Goal: Transaction & Acquisition: Book appointment/travel/reservation

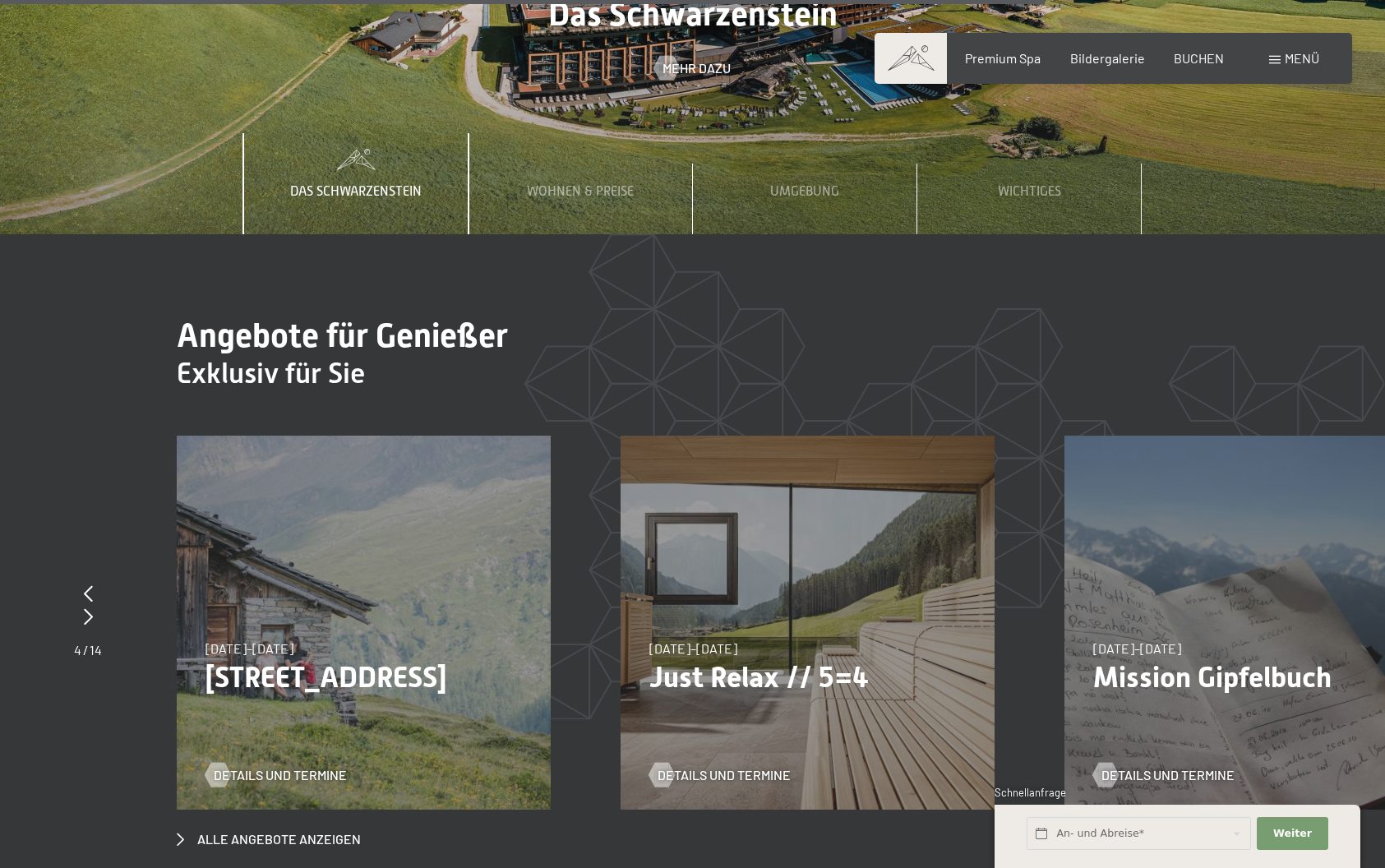
scroll to position [5880, 0]
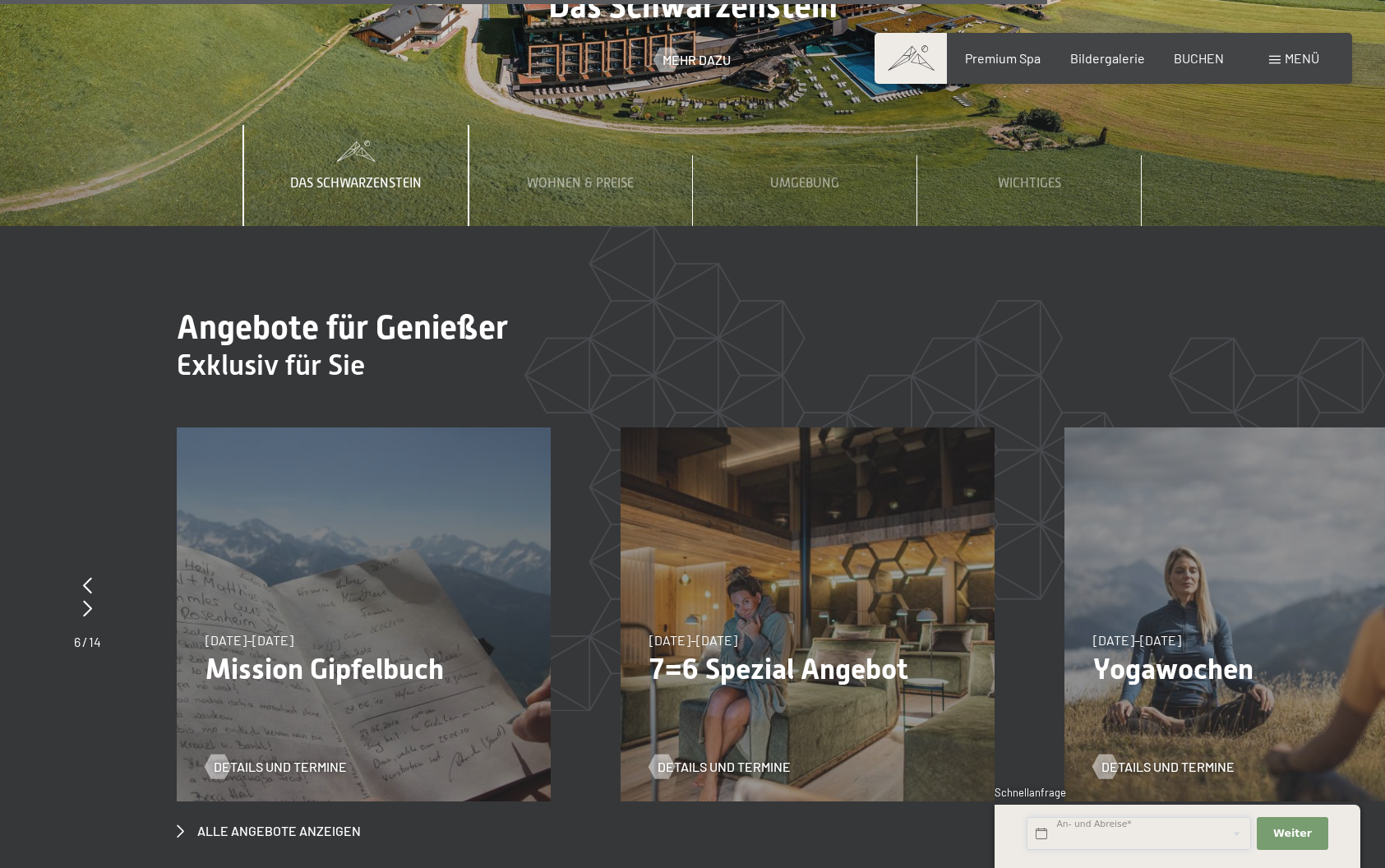
click at [1102, 832] on input "text" at bounding box center [1139, 833] width 224 height 34
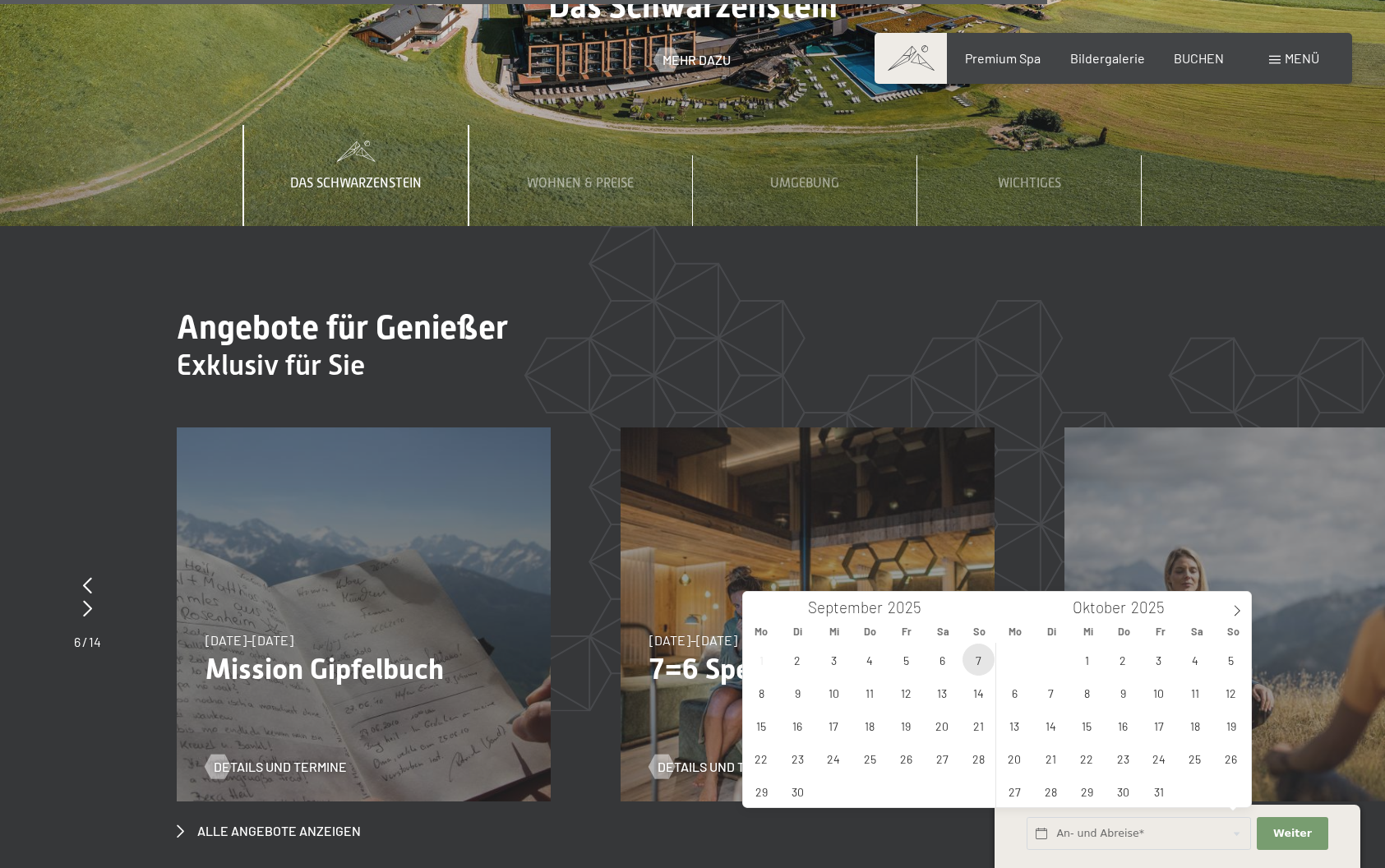
click at [977, 660] on span "7" at bounding box center [978, 659] width 32 height 32
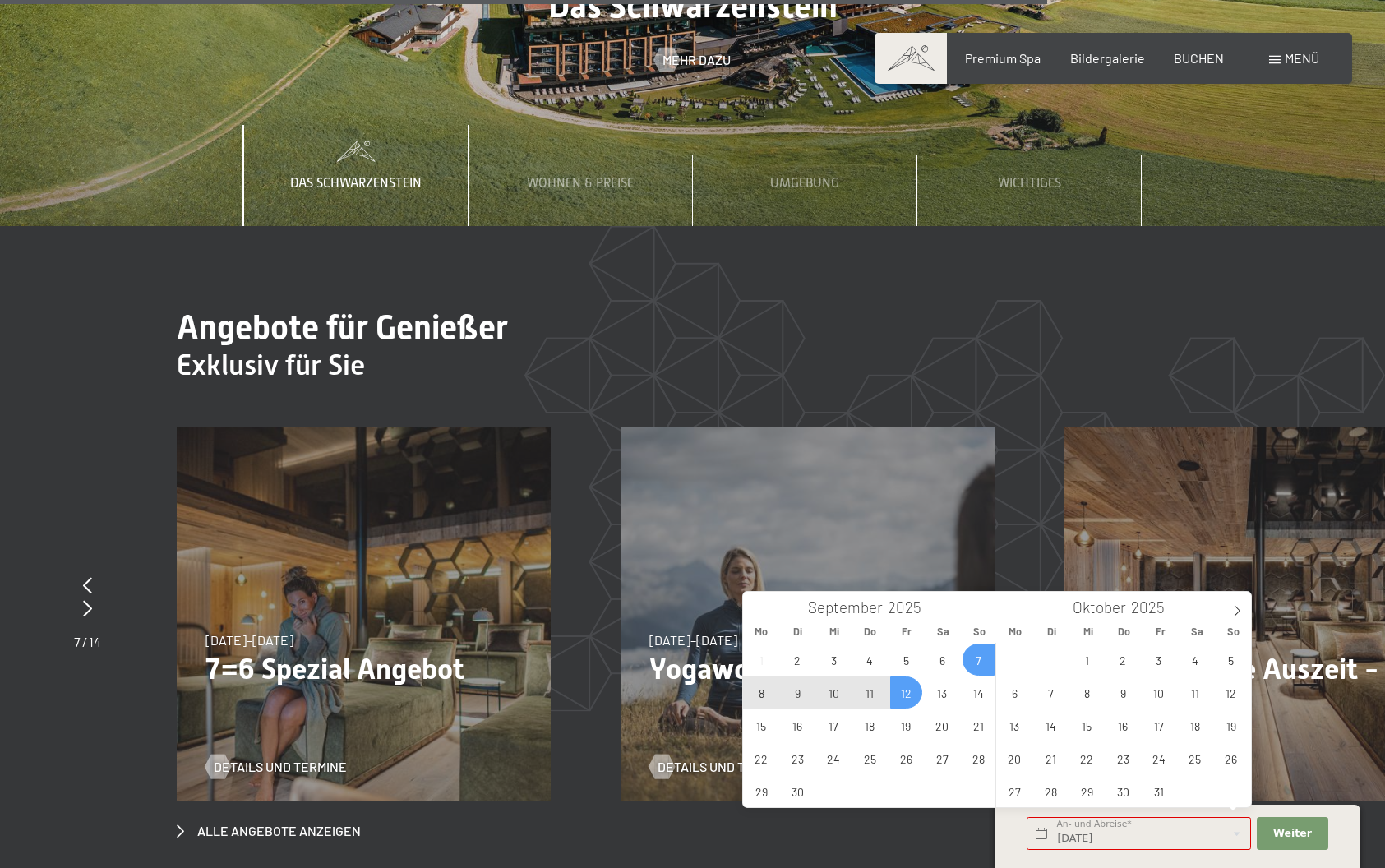
click at [908, 686] on span "12" at bounding box center [906, 691] width 32 height 32
type input "[DATE] - [DATE]"
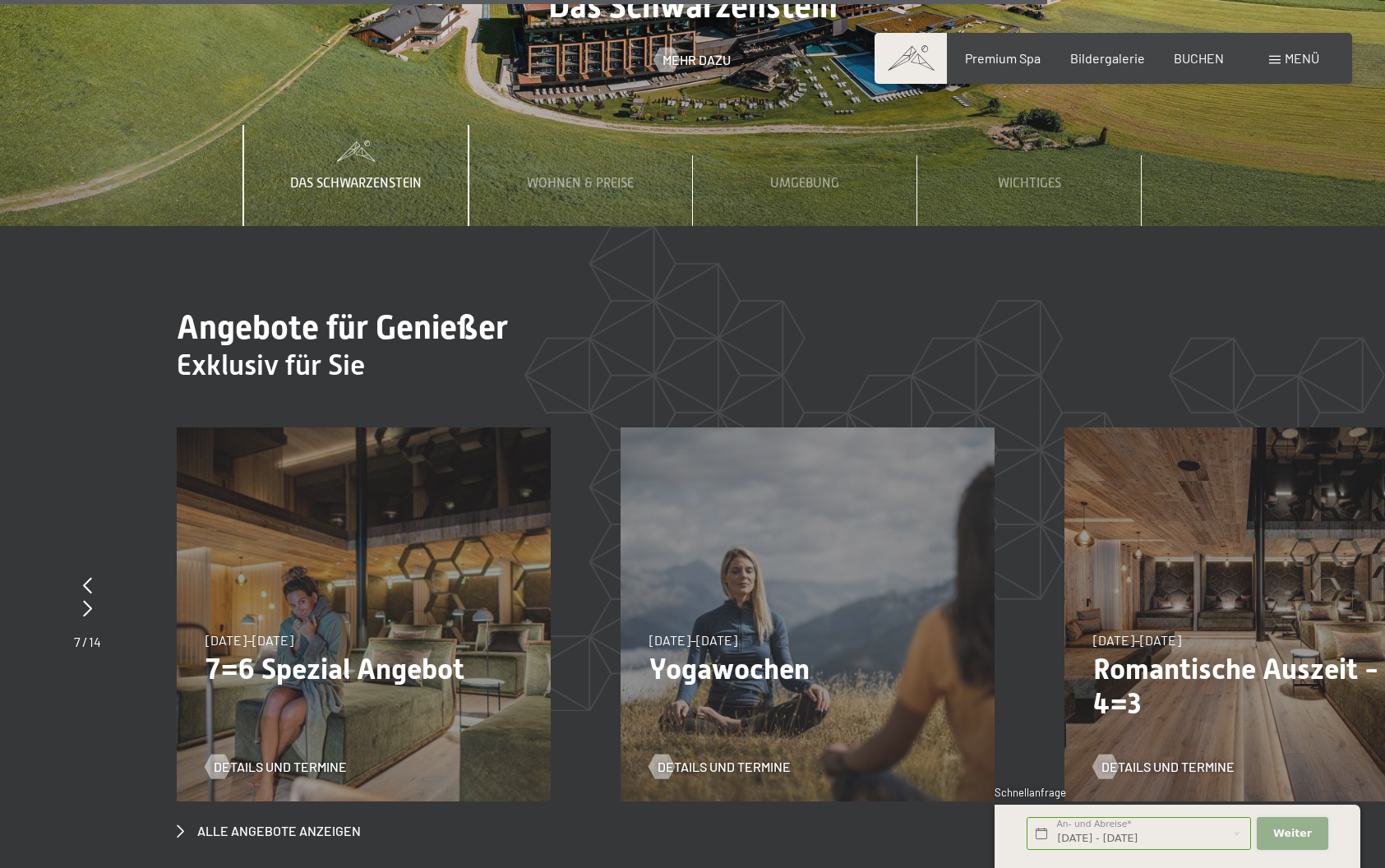
click at [1277, 827] on span "Weiter" at bounding box center [1292, 833] width 38 height 15
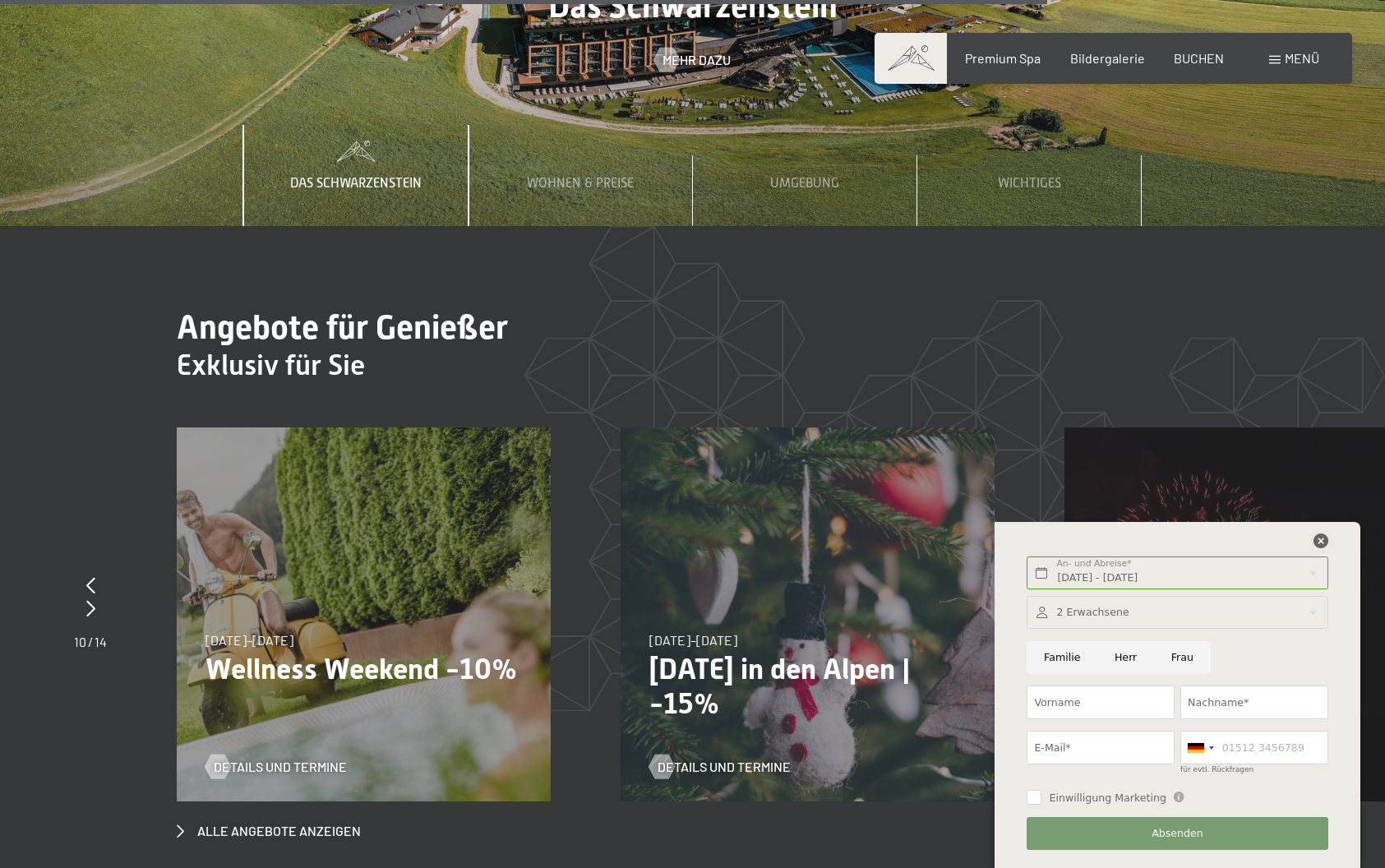
click at [1318, 538] on icon at bounding box center [1320, 540] width 15 height 15
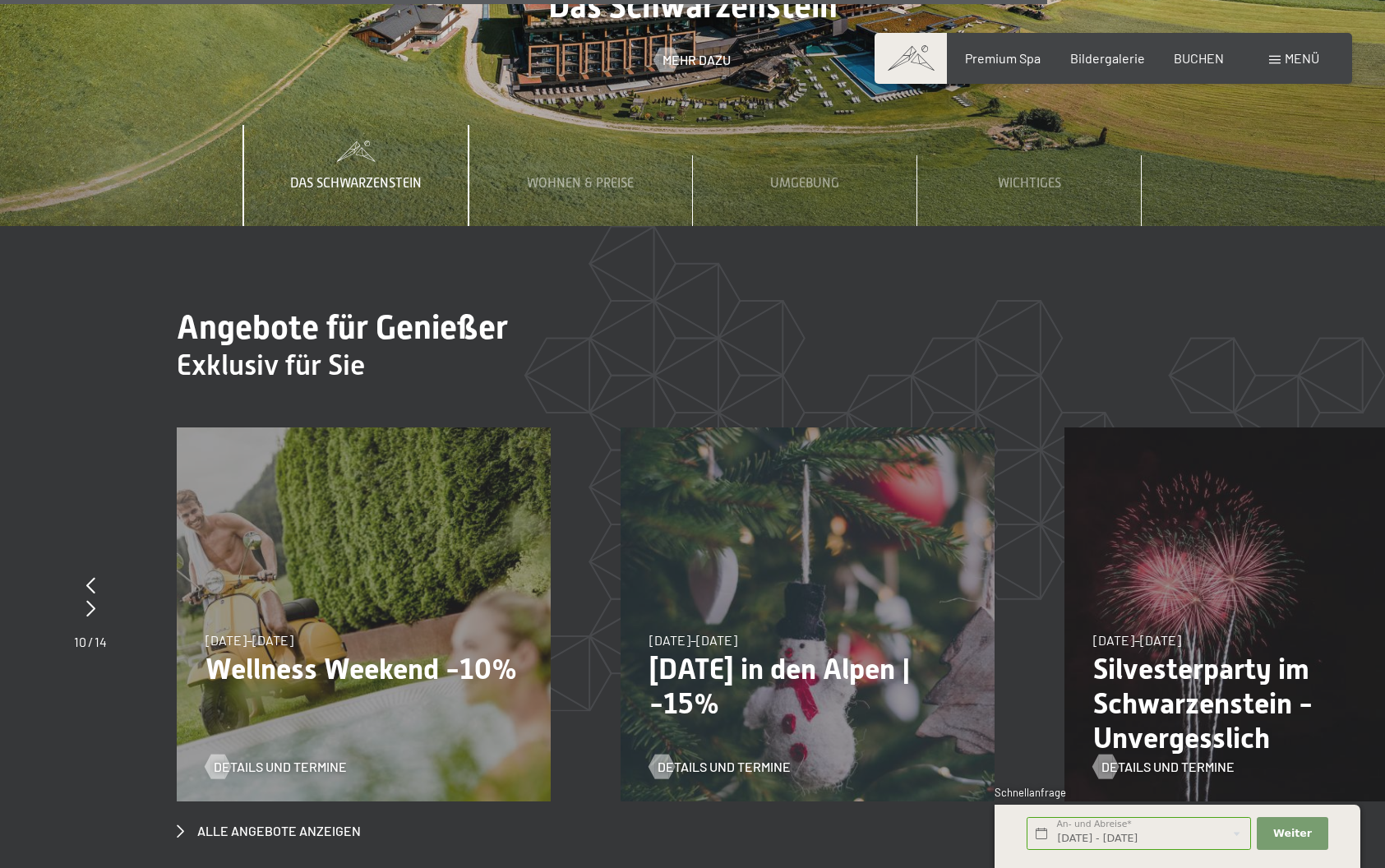
click at [1014, 550] on div "[DATE]–[DATE] [DATE]–[DATE] [DATE] in den Alpen | -15% Details und Termine" at bounding box center [842, 614] width 444 height 373
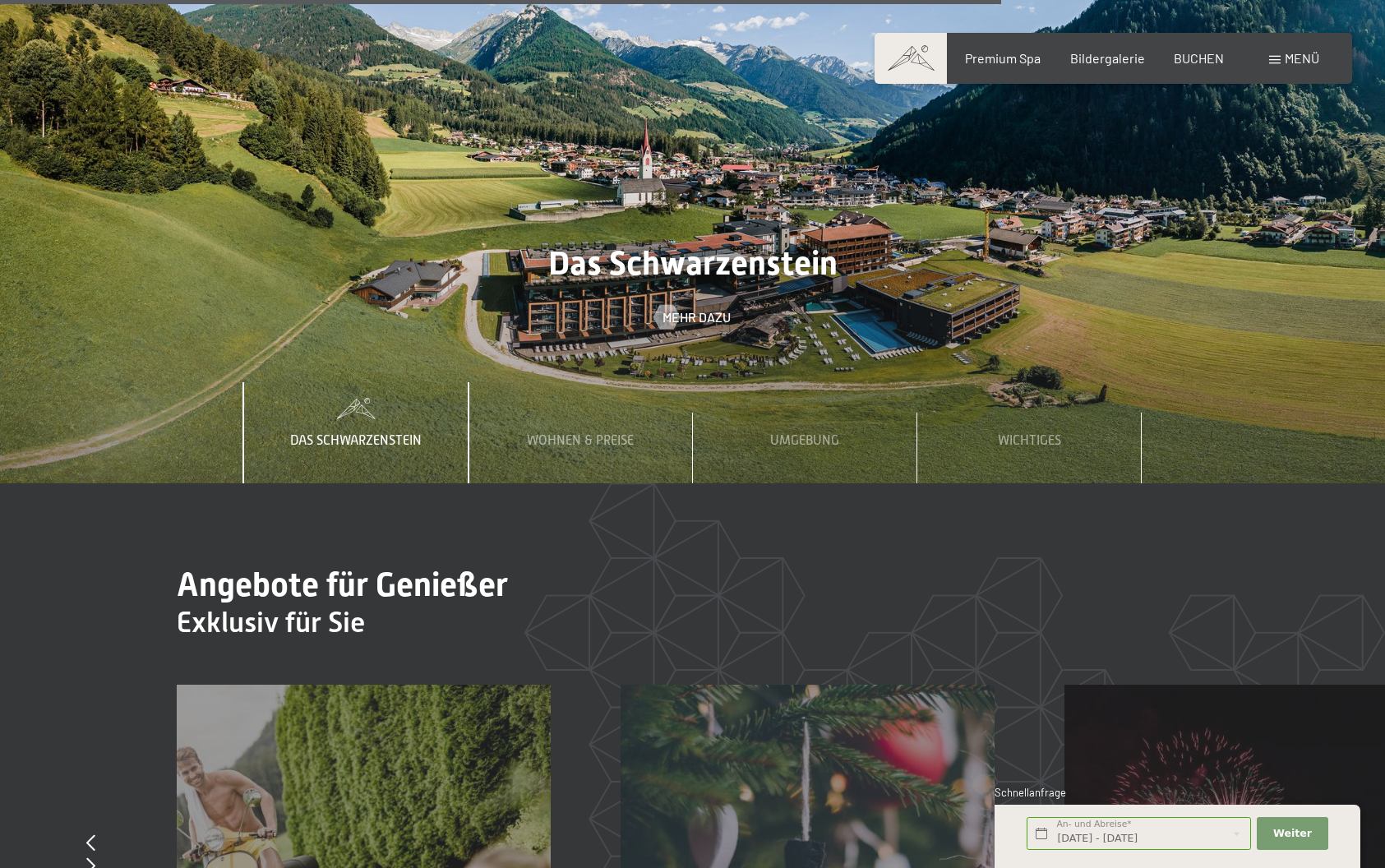
scroll to position [5622, 0]
click at [1197, 60] on span "BUCHEN" at bounding box center [1198, 55] width 50 height 15
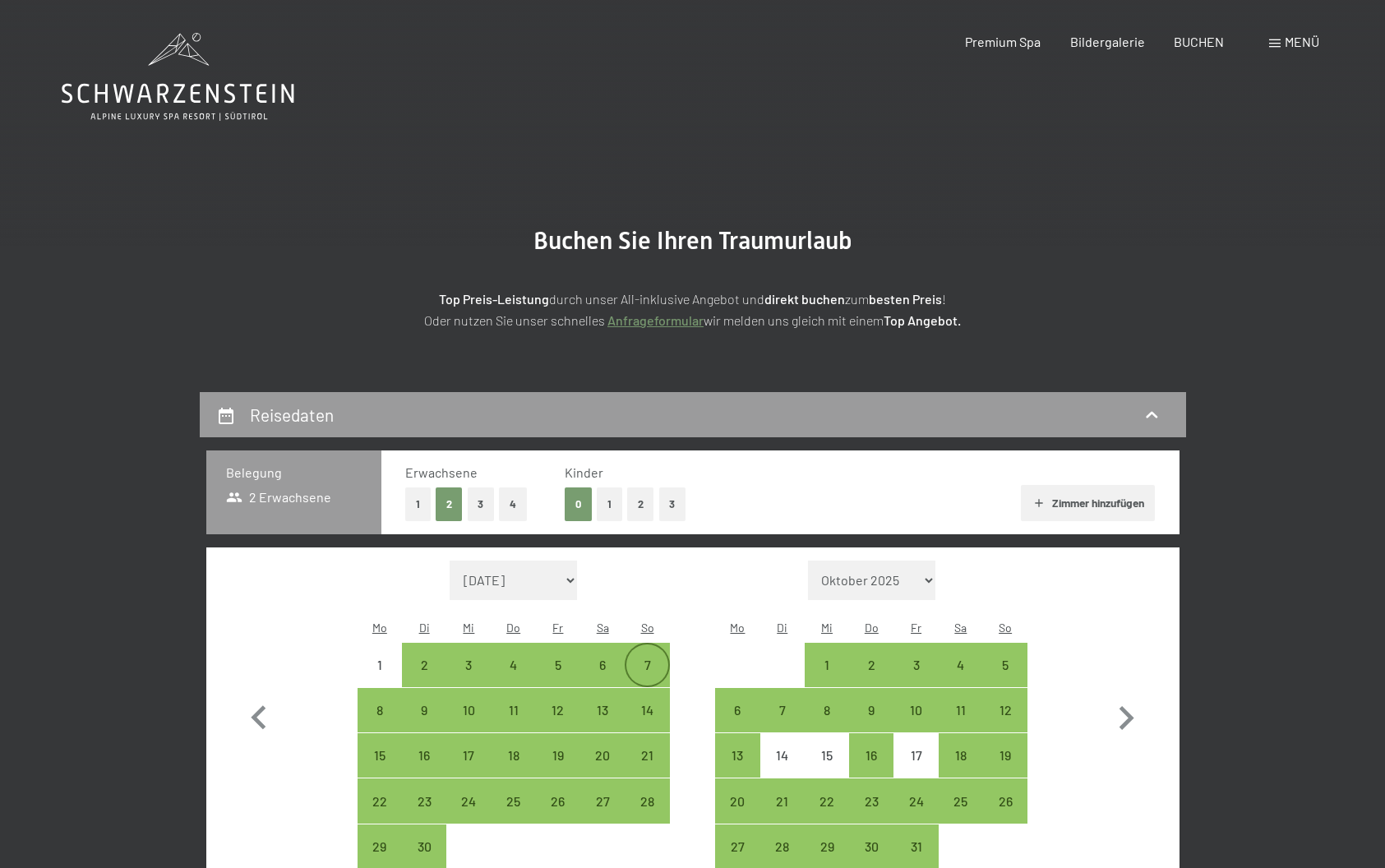
click at [646, 659] on div "7" at bounding box center [646, 679] width 41 height 41
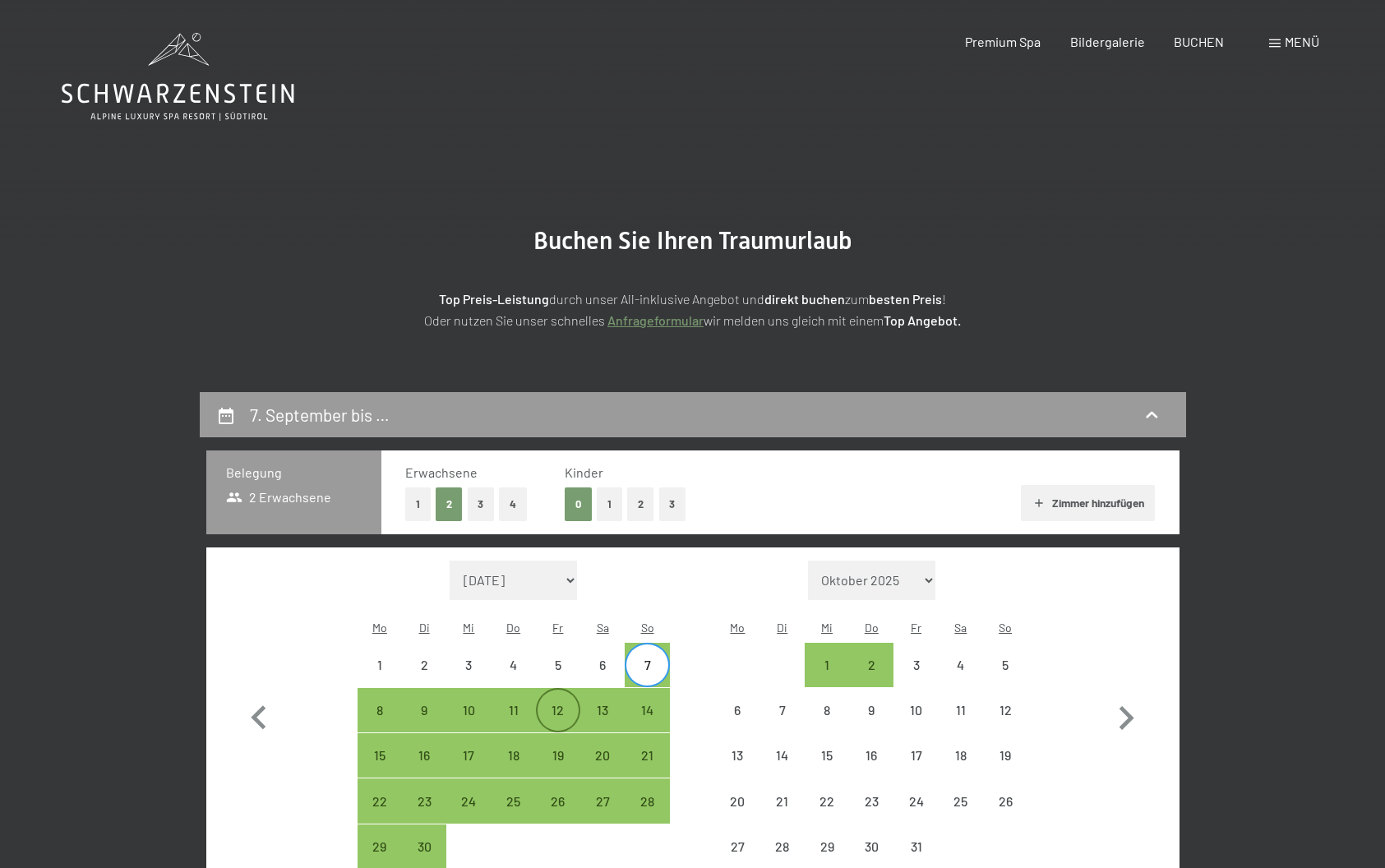
click at [557, 703] on div "12" at bounding box center [558, 723] width 41 height 41
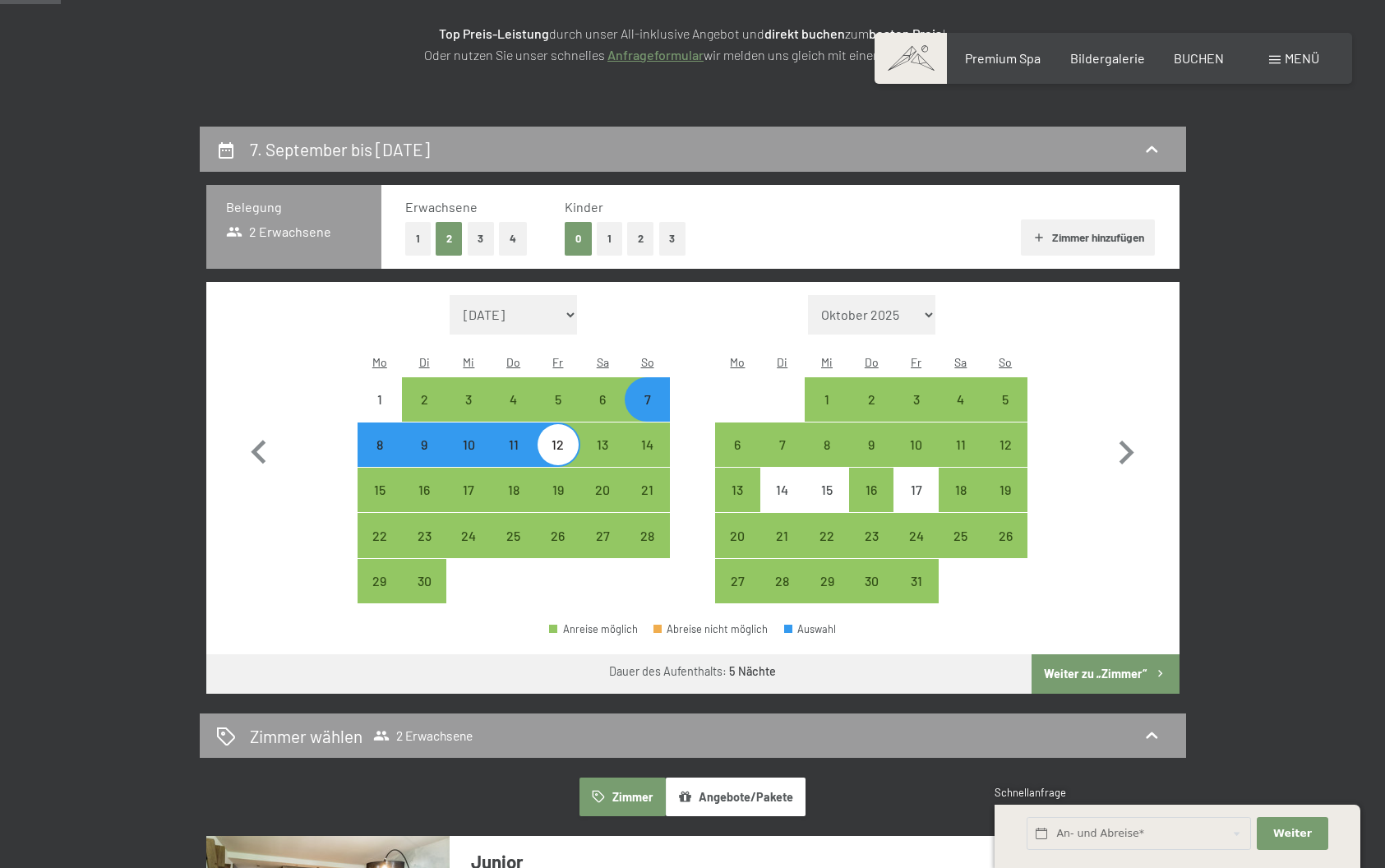
scroll to position [265, 0]
click at [1106, 654] on button "Weiter zu „Zimmer“" at bounding box center [1104, 673] width 147 height 39
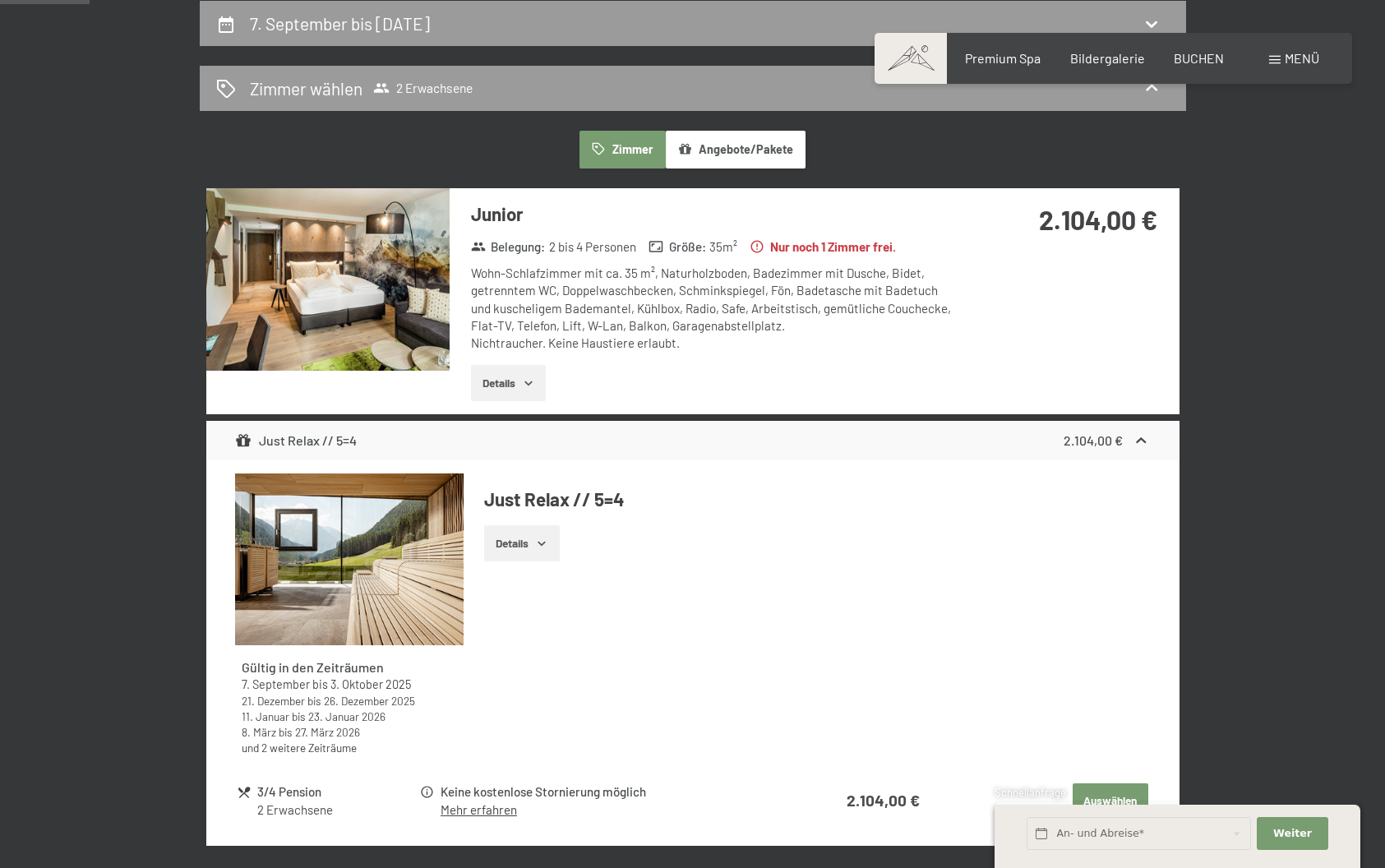
click at [403, 297] on img at bounding box center [327, 280] width 243 height 182
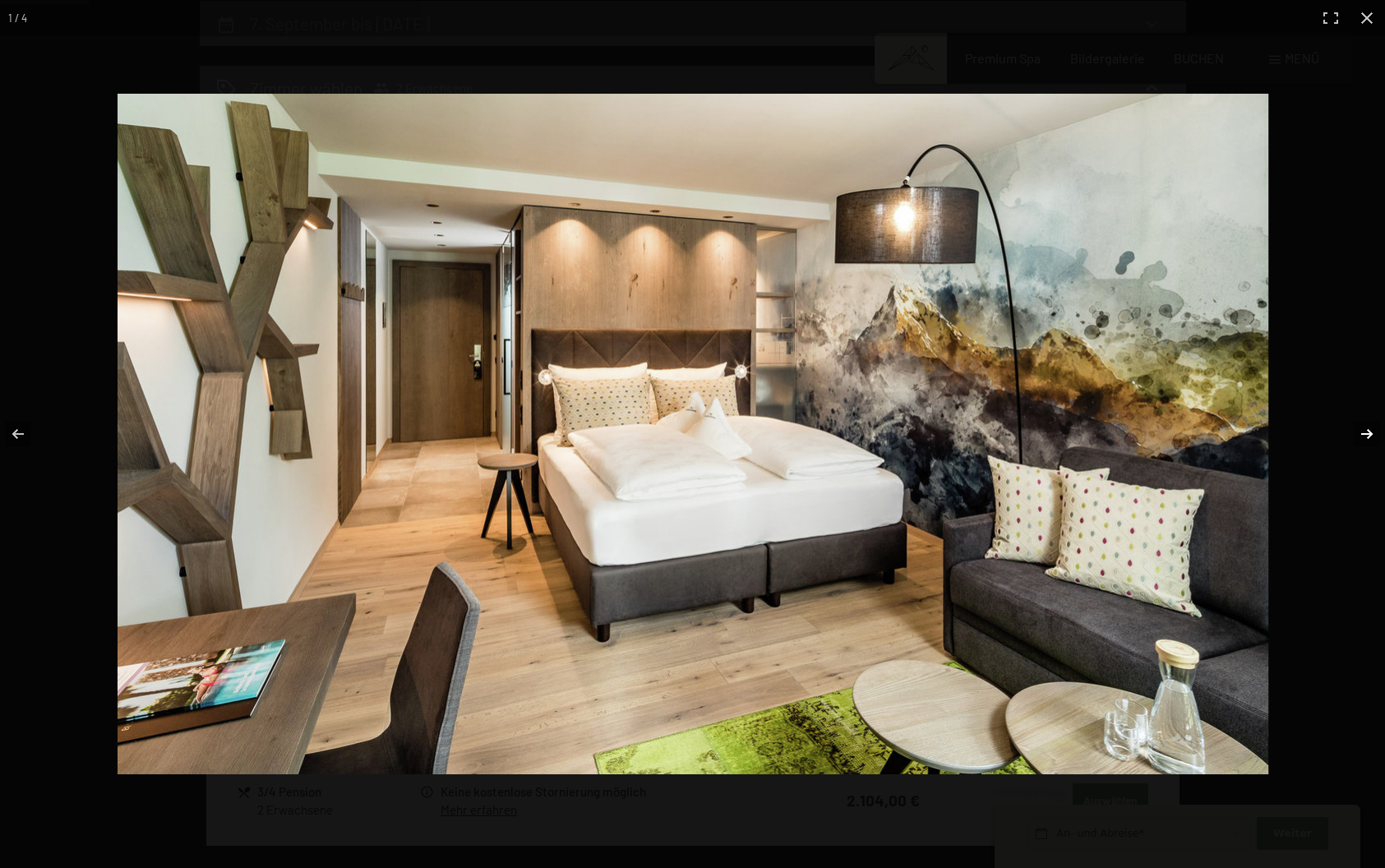
click at [1355, 430] on button "button" at bounding box center [1356, 434] width 57 height 82
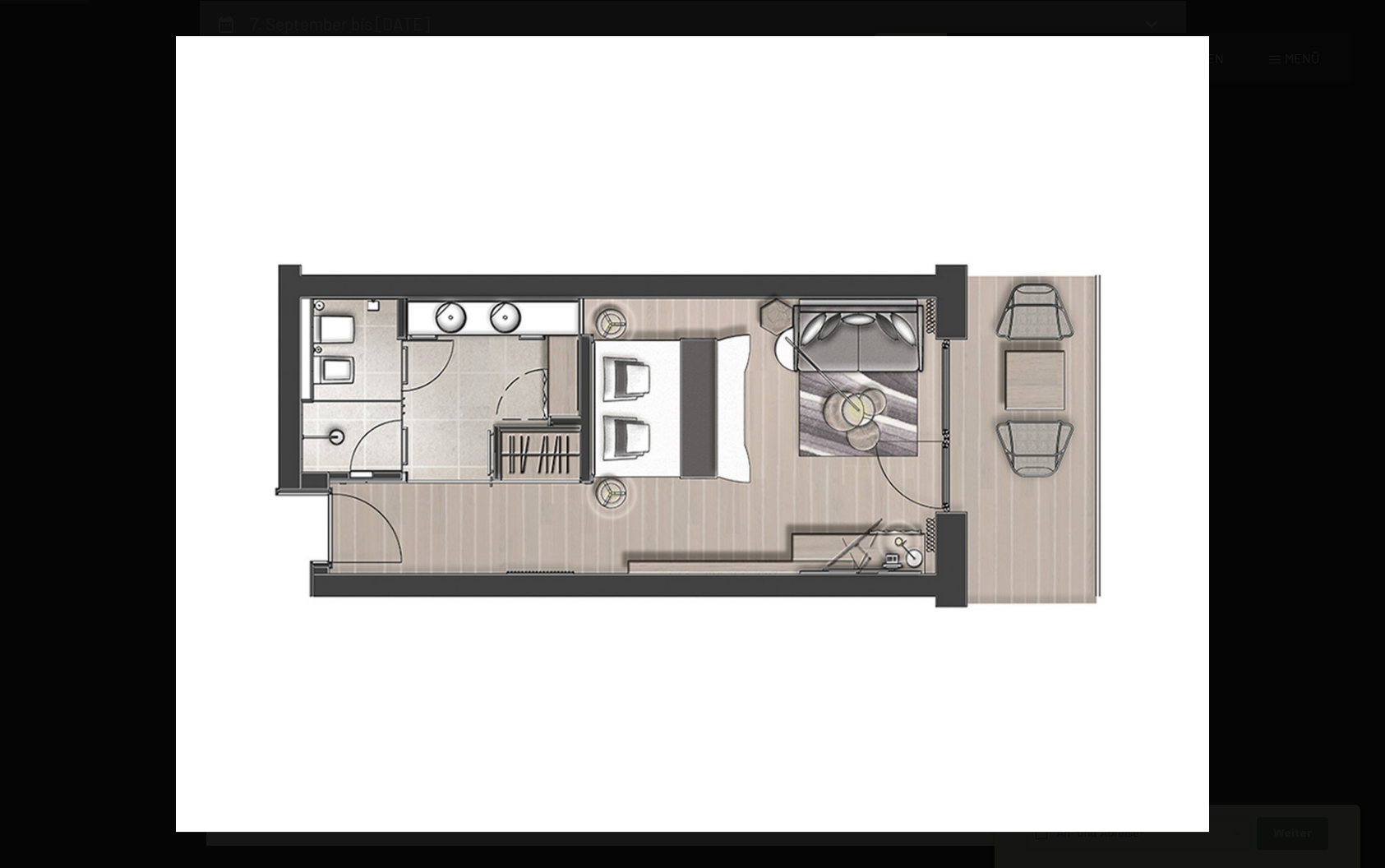
click at [1355, 430] on button "button" at bounding box center [1356, 434] width 57 height 82
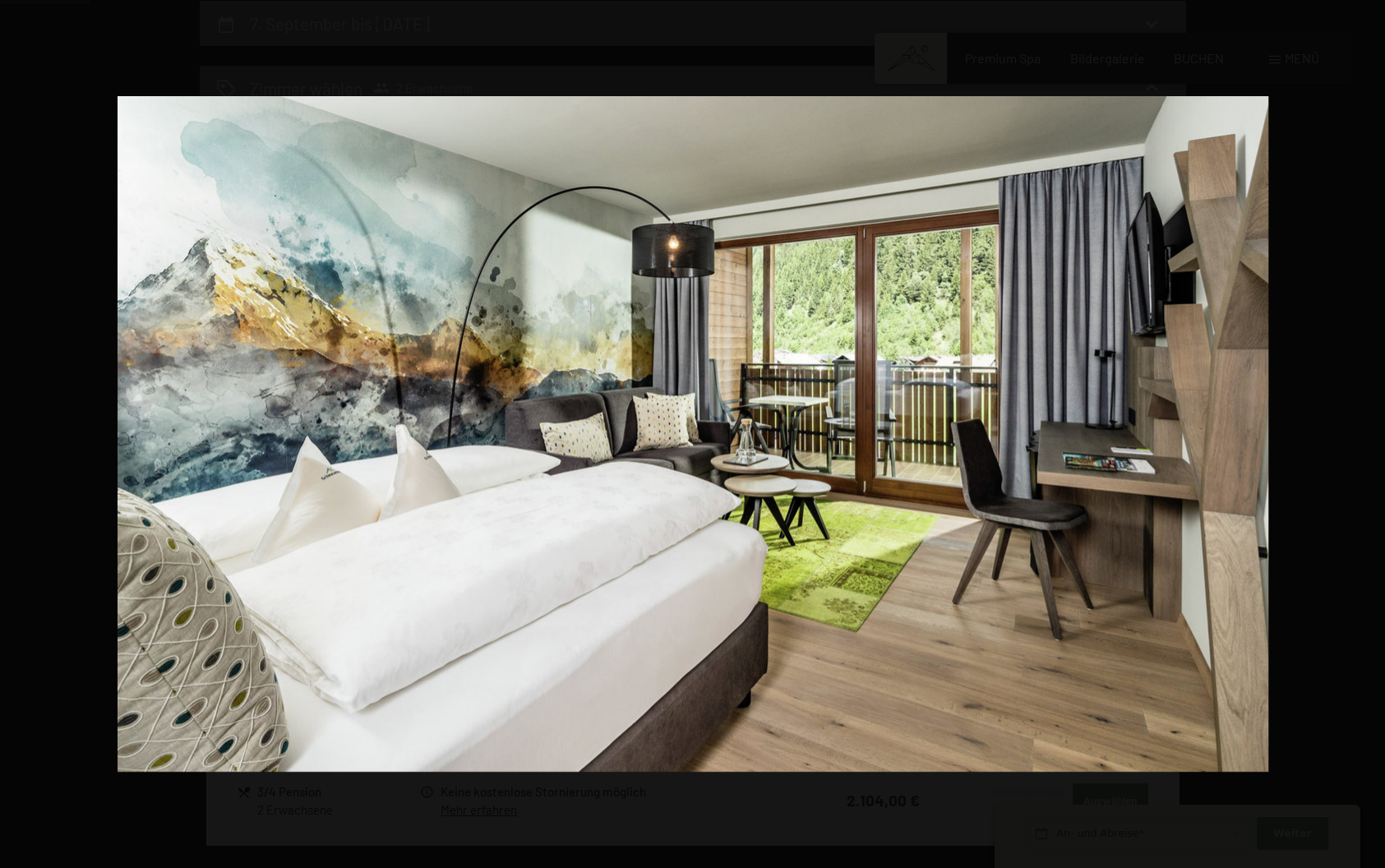
click at [1355, 430] on button "button" at bounding box center [1356, 434] width 57 height 82
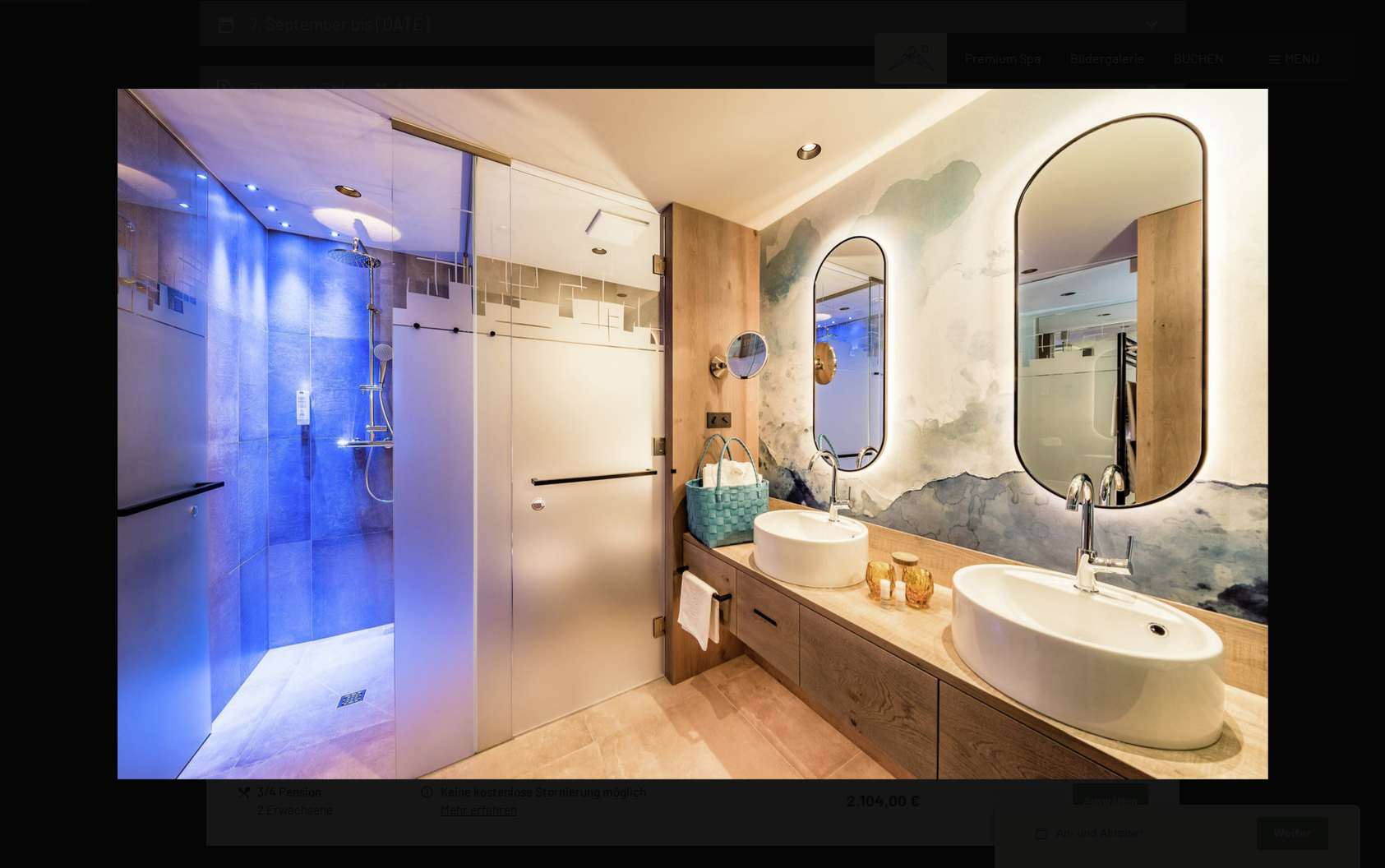
click at [1355, 430] on button "button" at bounding box center [1356, 434] width 57 height 82
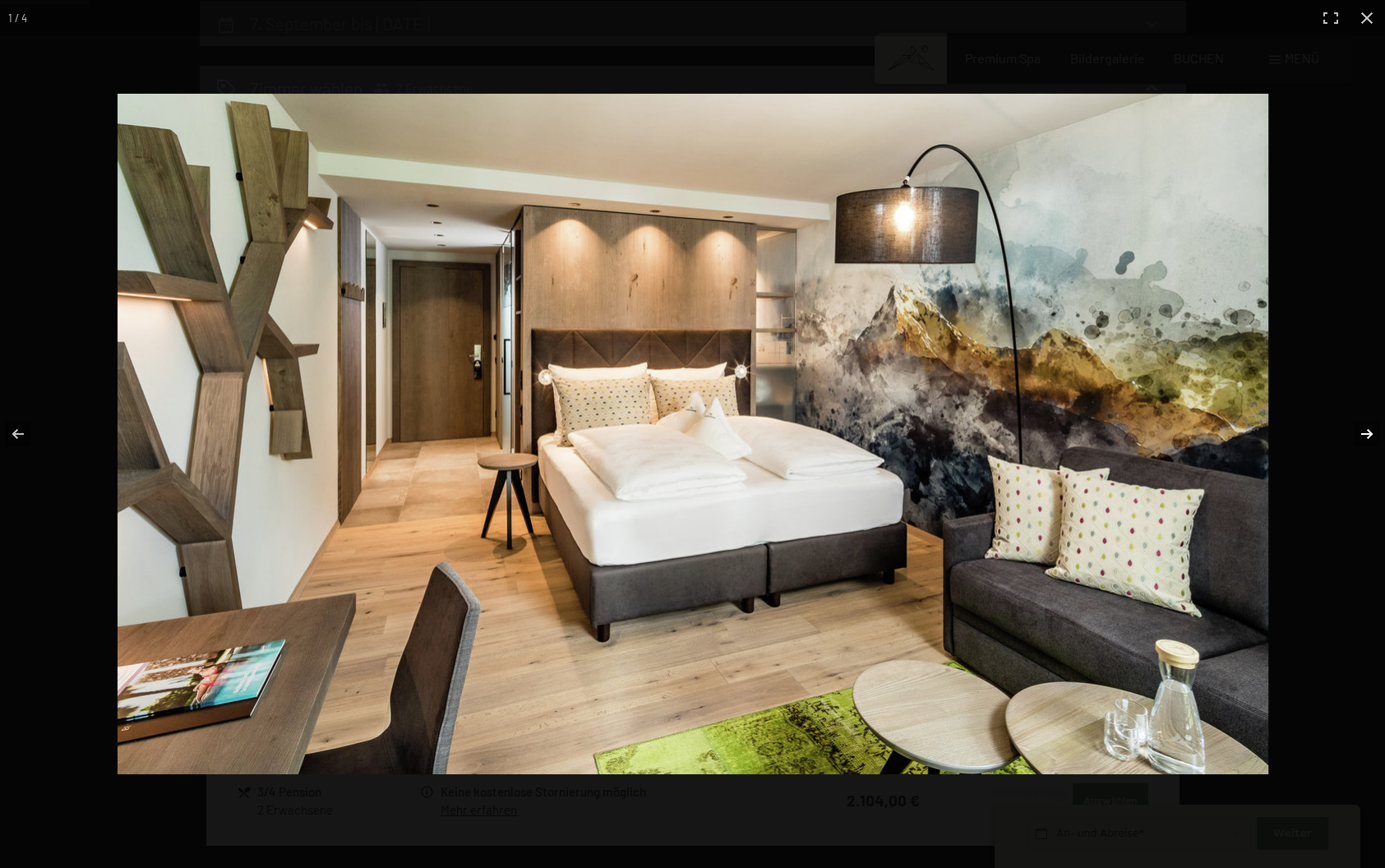
click at [1370, 432] on button "button" at bounding box center [1356, 434] width 57 height 82
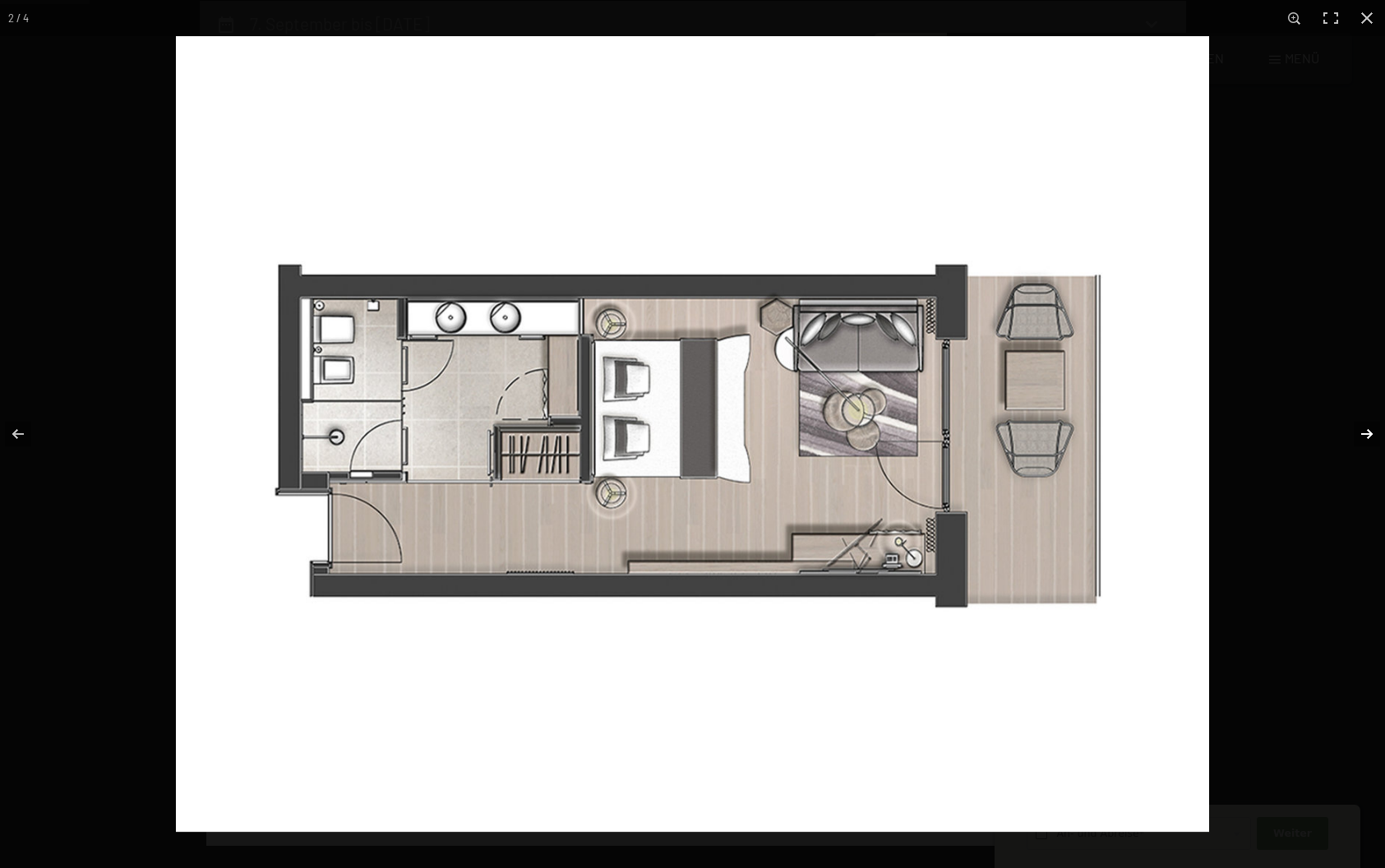
click at [1370, 432] on button "button" at bounding box center [1356, 434] width 57 height 82
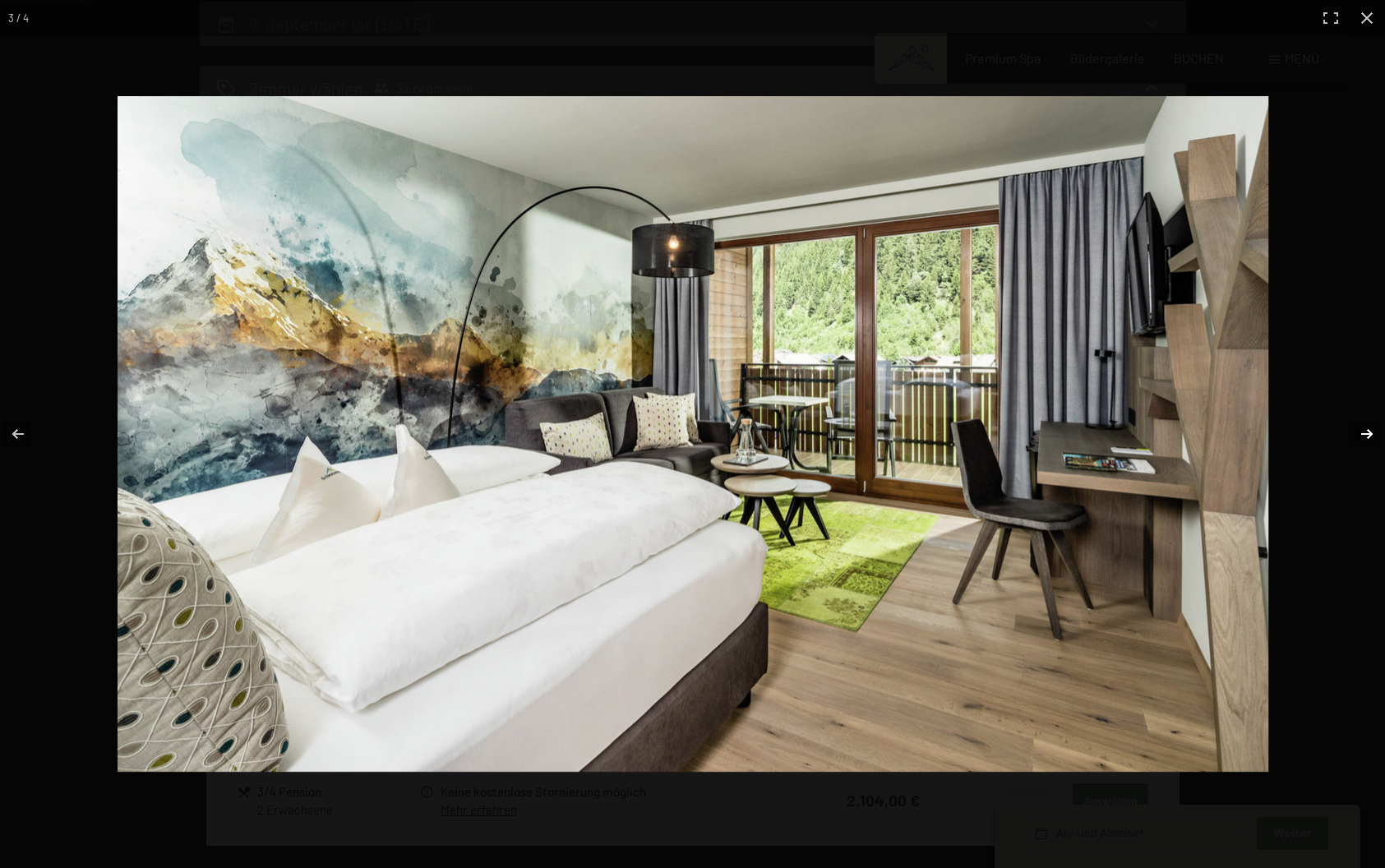
click at [1370, 432] on button "button" at bounding box center [1356, 434] width 57 height 82
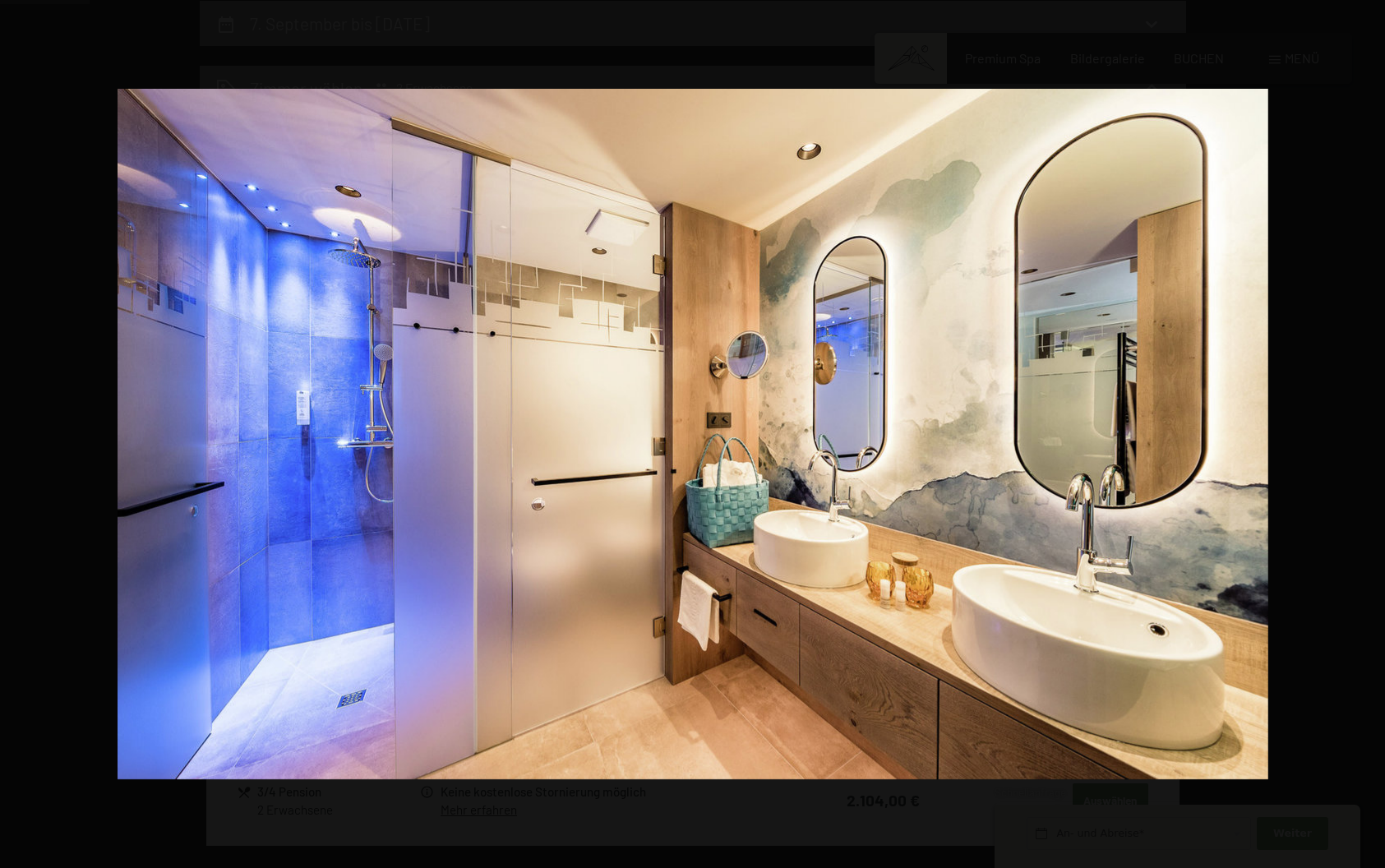
click at [1370, 432] on button "button" at bounding box center [1356, 434] width 57 height 82
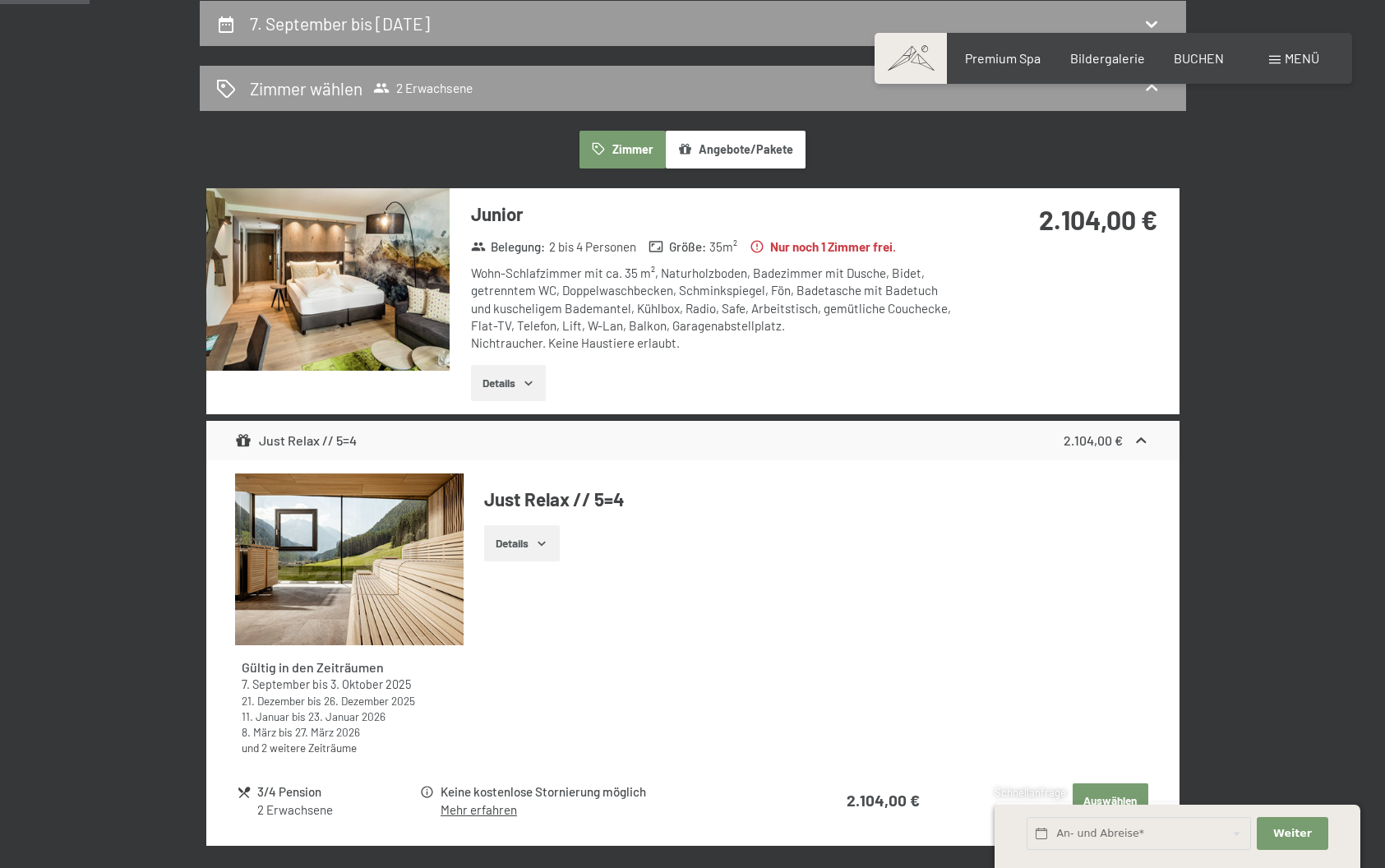
click at [0, 0] on button "button" at bounding box center [0, 0] width 0 height 0
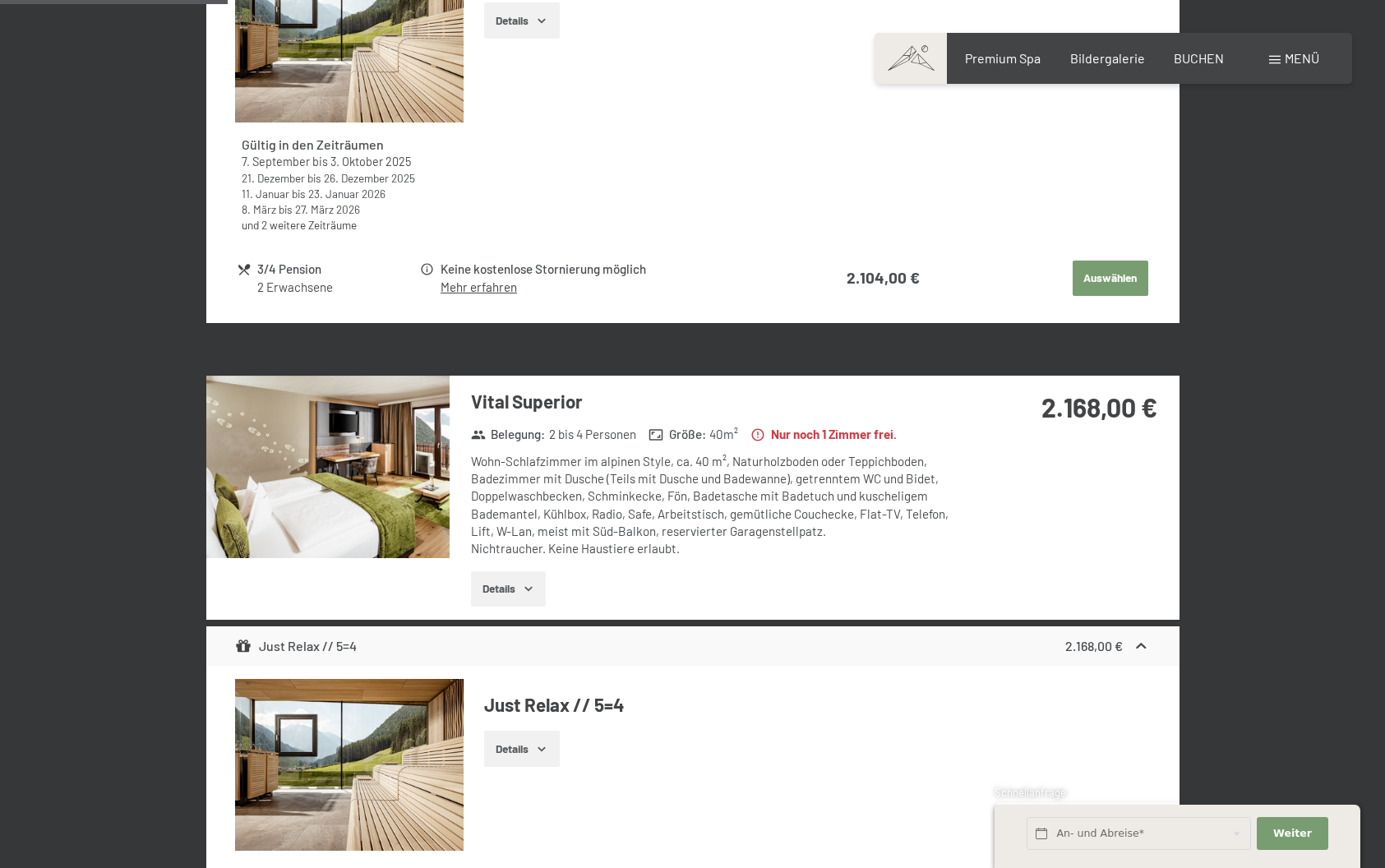
scroll to position [915, 0]
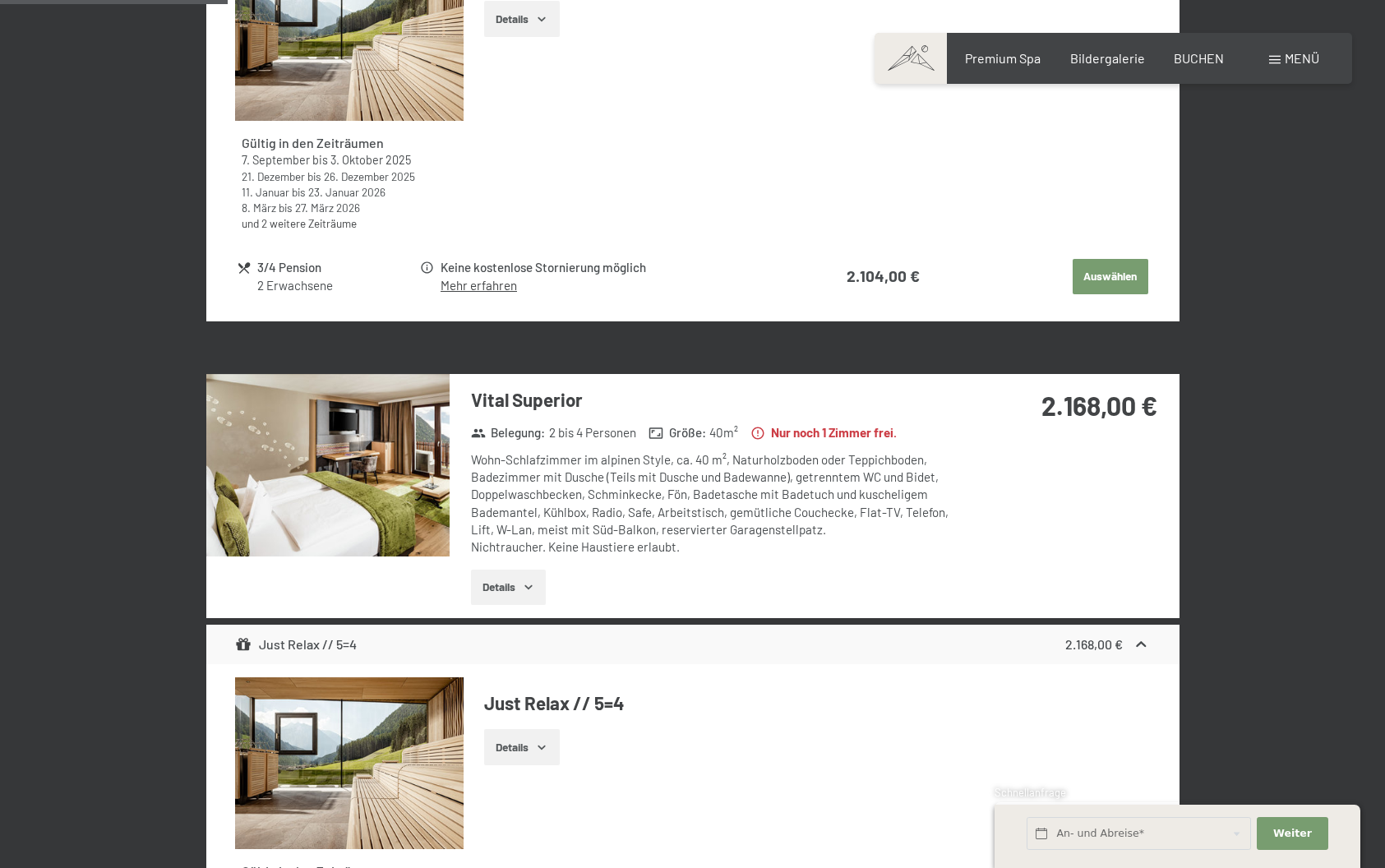
click at [363, 445] on img at bounding box center [327, 465] width 243 height 182
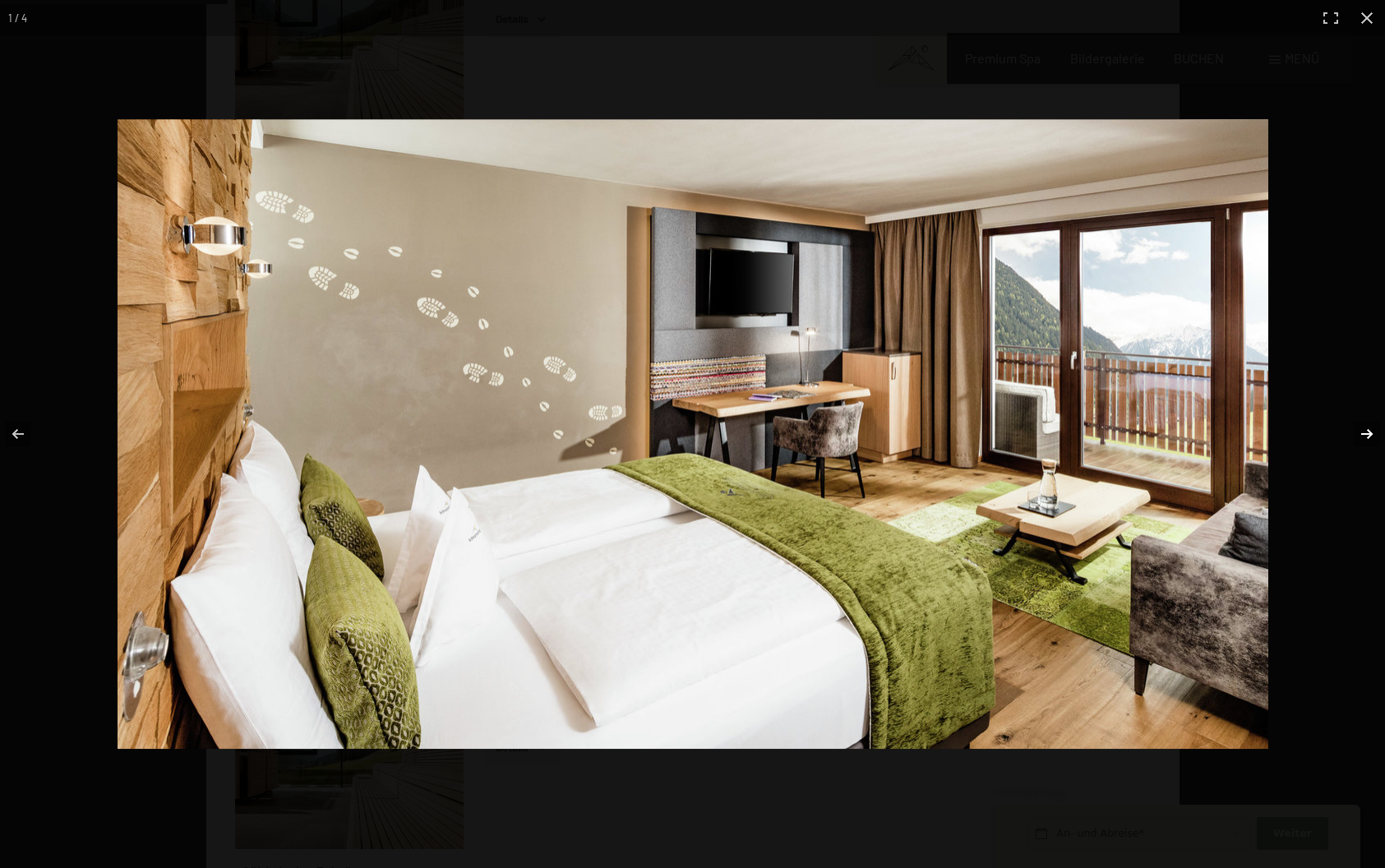
click at [1360, 437] on button "button" at bounding box center [1356, 434] width 57 height 82
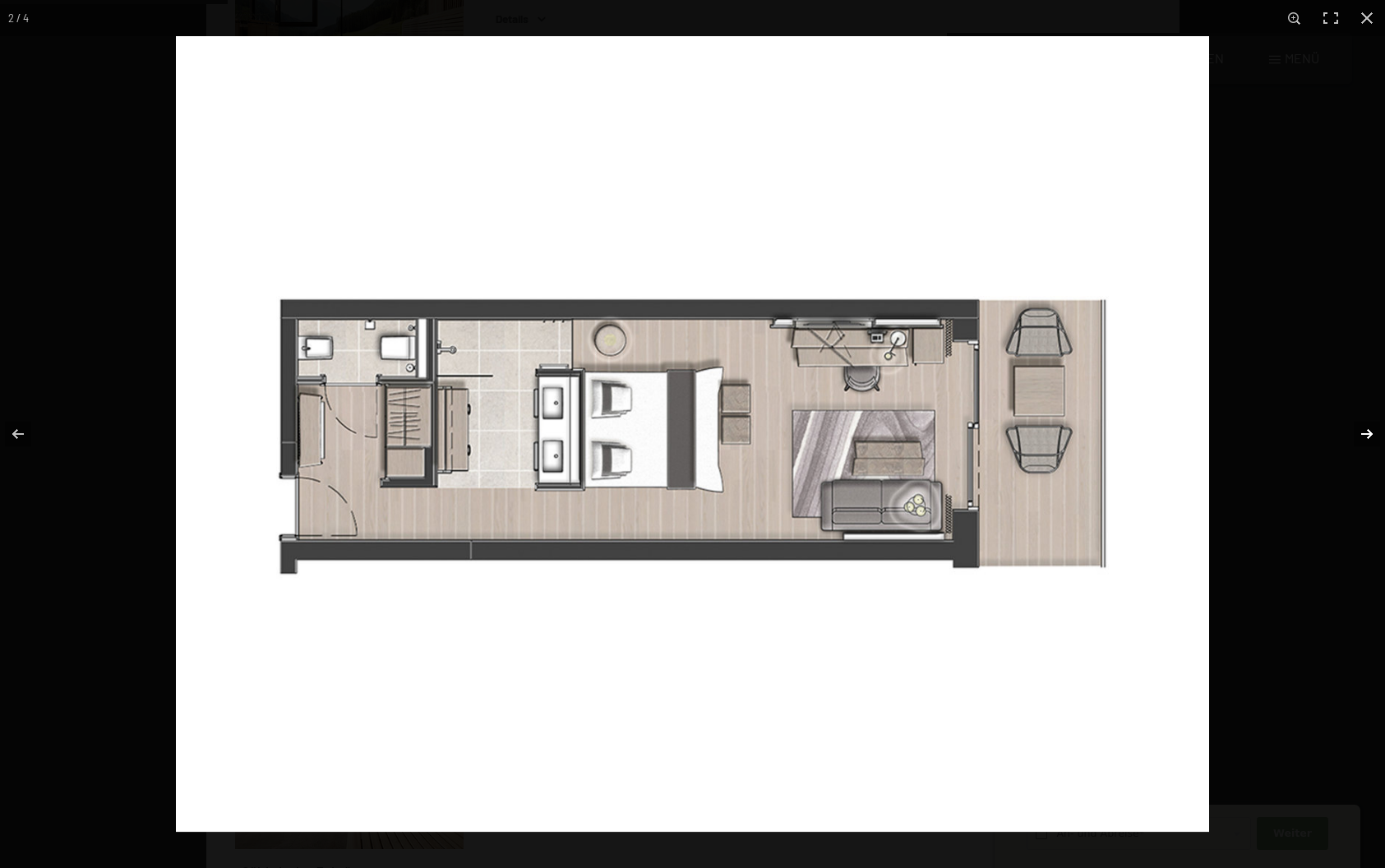
click at [1360, 437] on button "button" at bounding box center [1356, 434] width 57 height 82
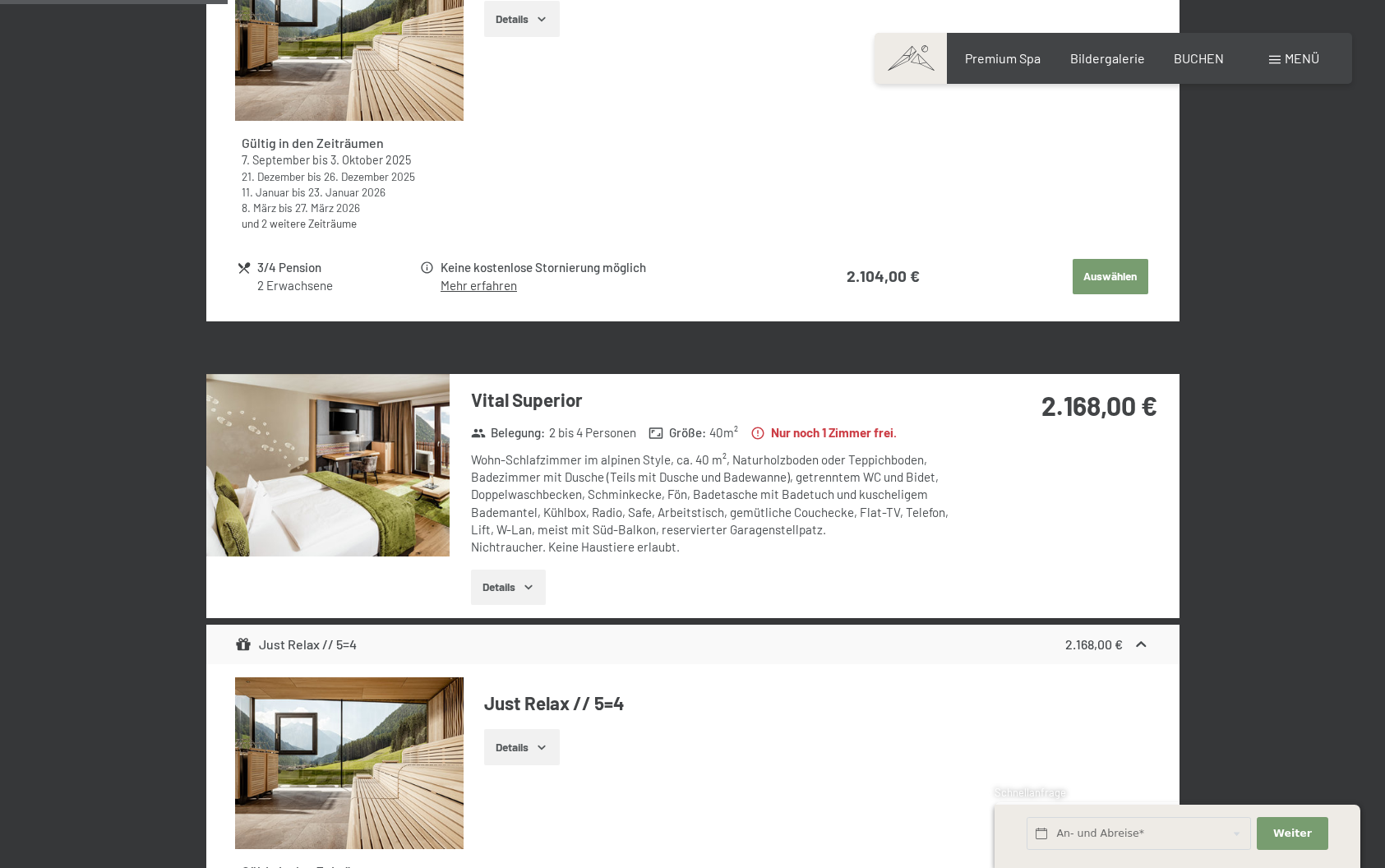
click at [0, 0] on button "button" at bounding box center [0, 0] width 0 height 0
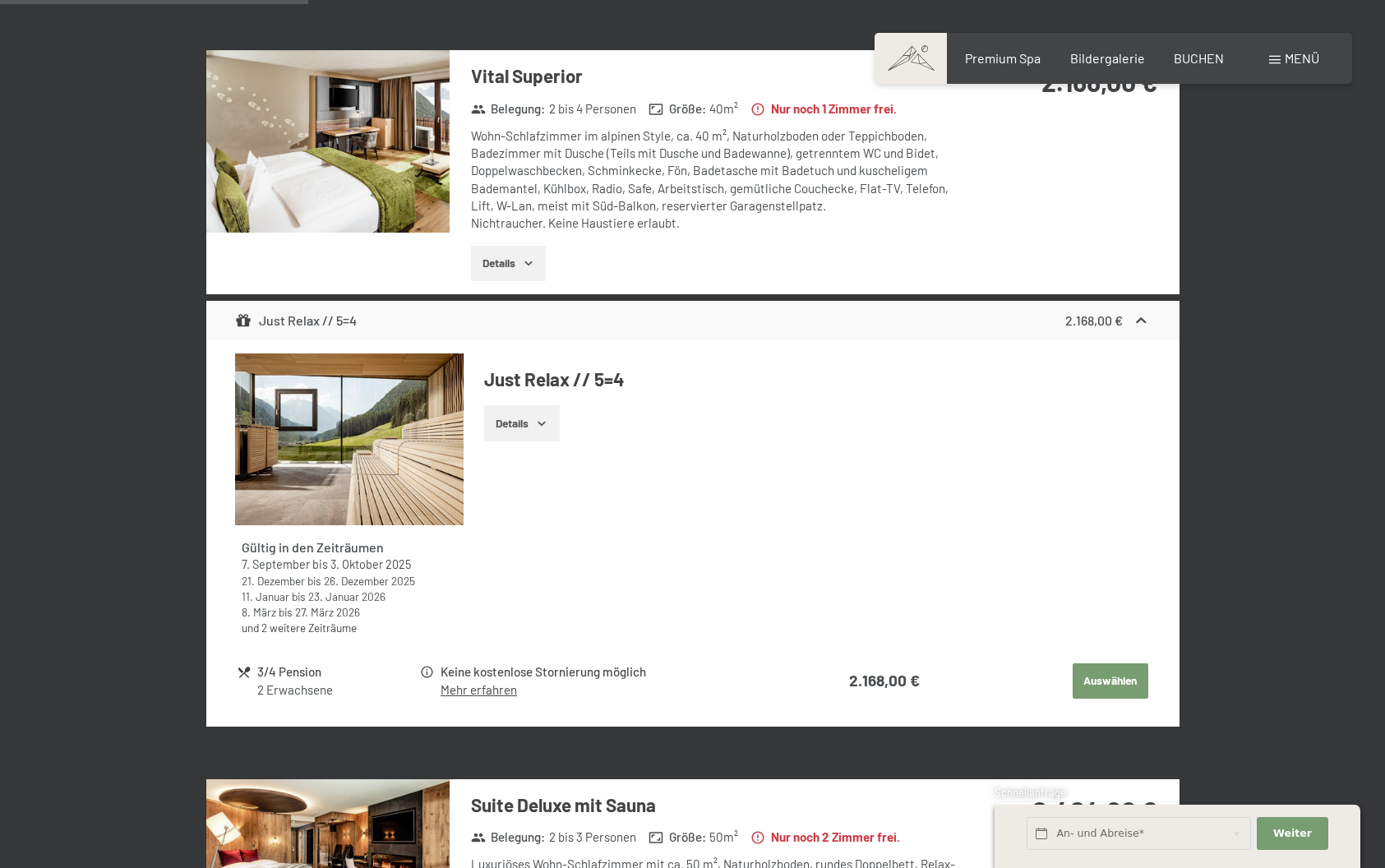
scroll to position [1241, 0]
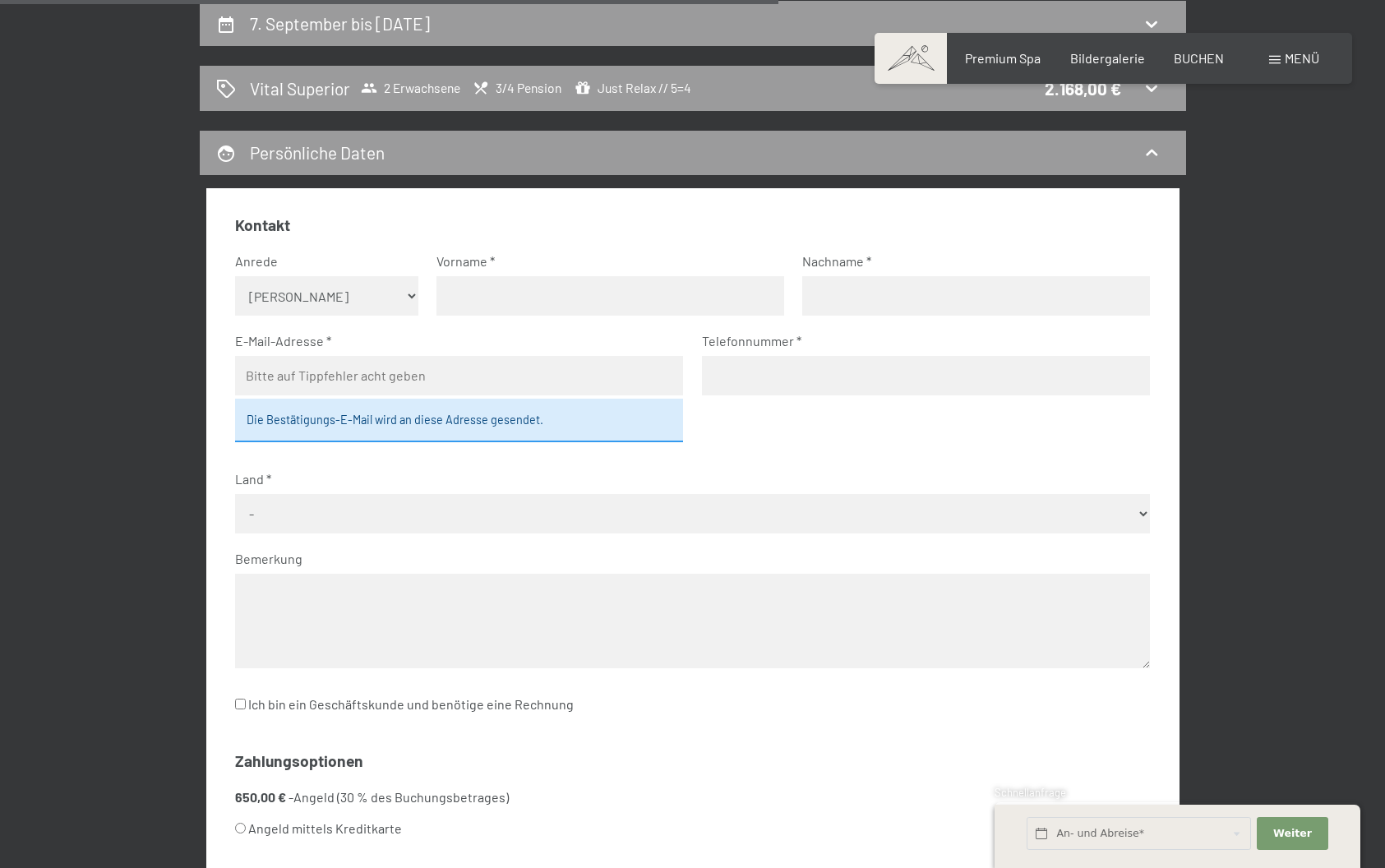
click at [412, 281] on select "Keine Angabe Frau Herr" at bounding box center [326, 295] width 183 height 39
select select "m"
type input "Andy"
type input "Kohler"
type input "aokohler@me.com"
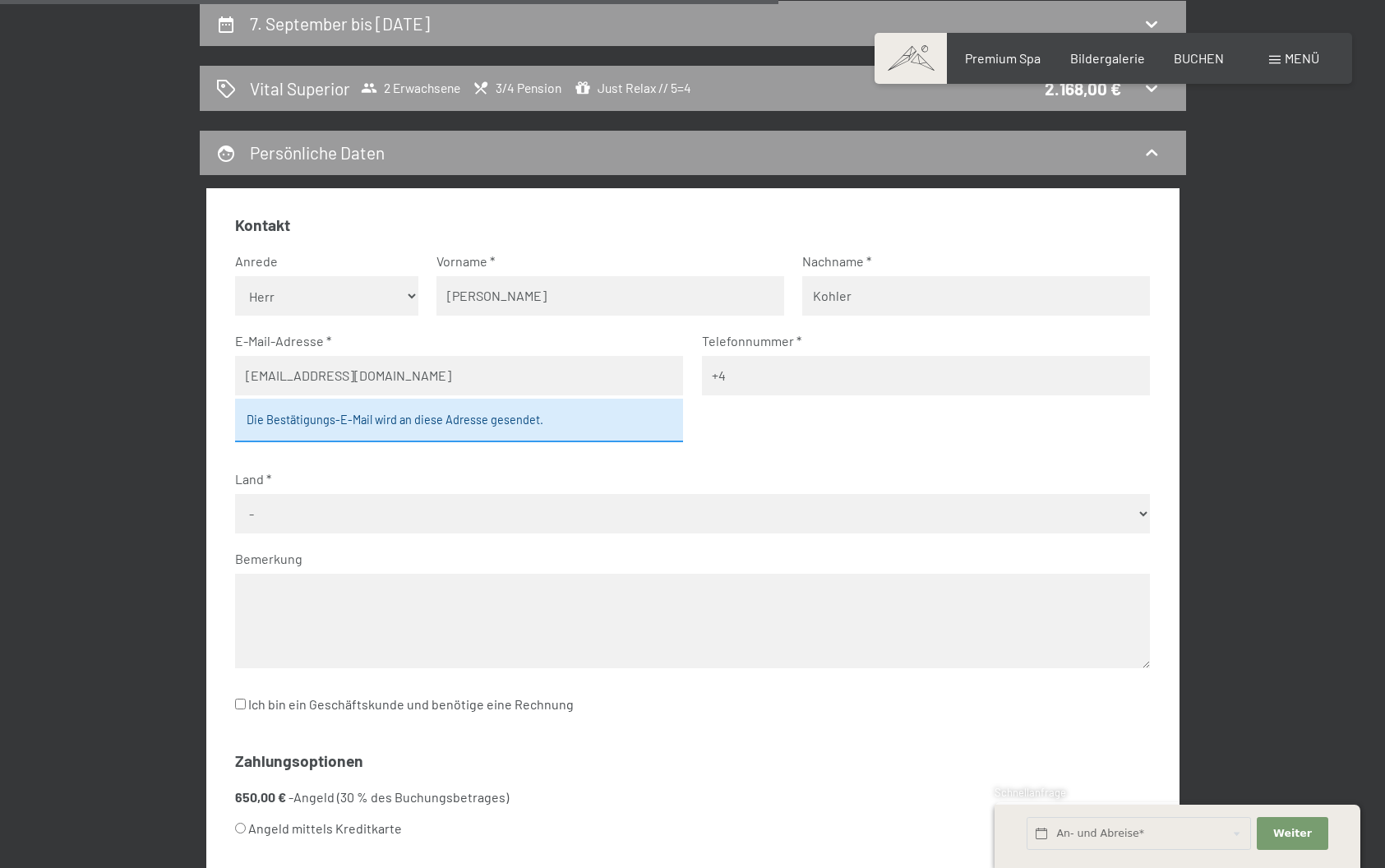
type input "+41"
type input "797096000"
click at [436, 502] on select "- Deutschland Österreich Schweiz Italien Niederlande Belgien Vereinigtes Königr…" at bounding box center [692, 513] width 915 height 39
select select "CHE"
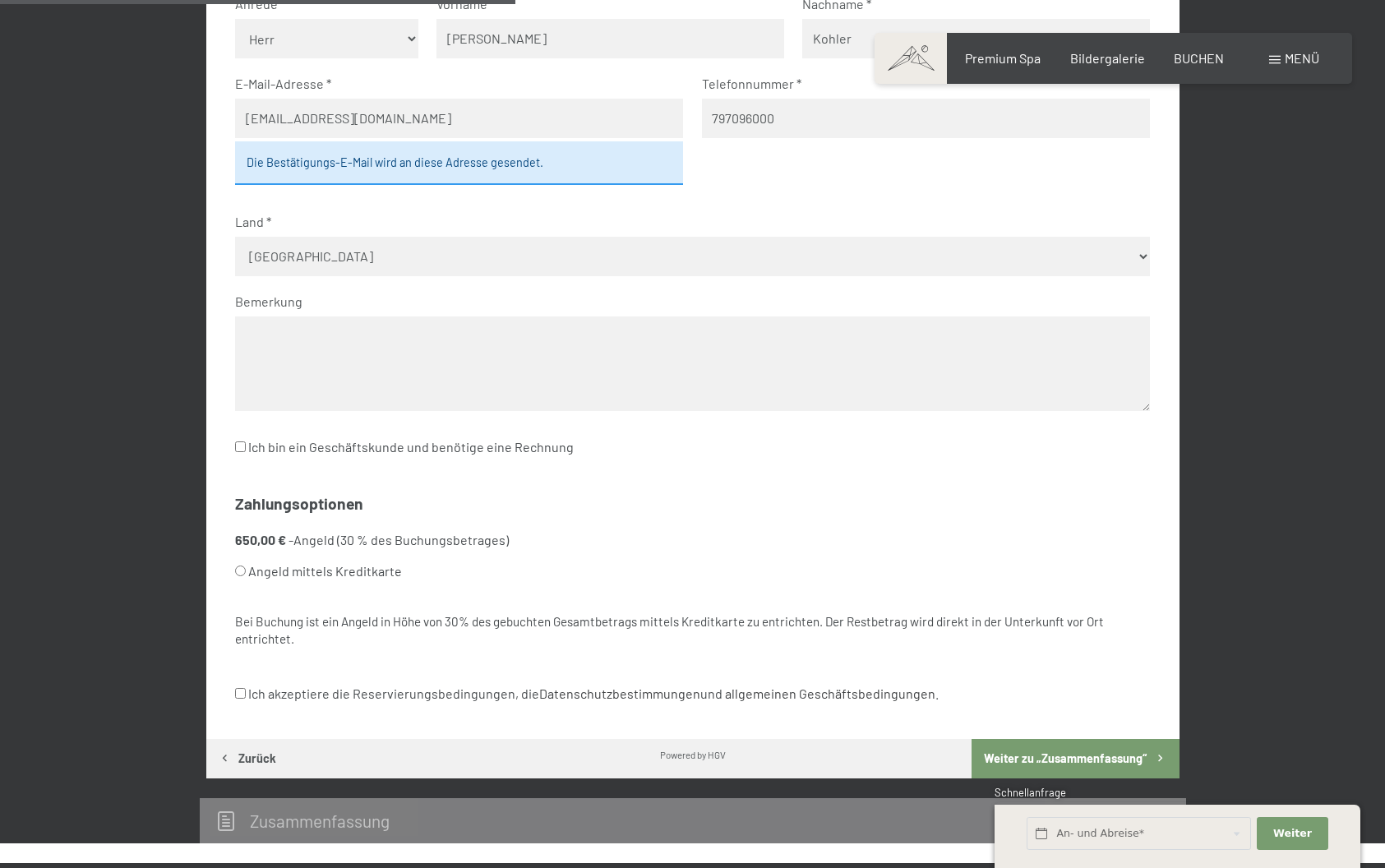
scroll to position [667, 0]
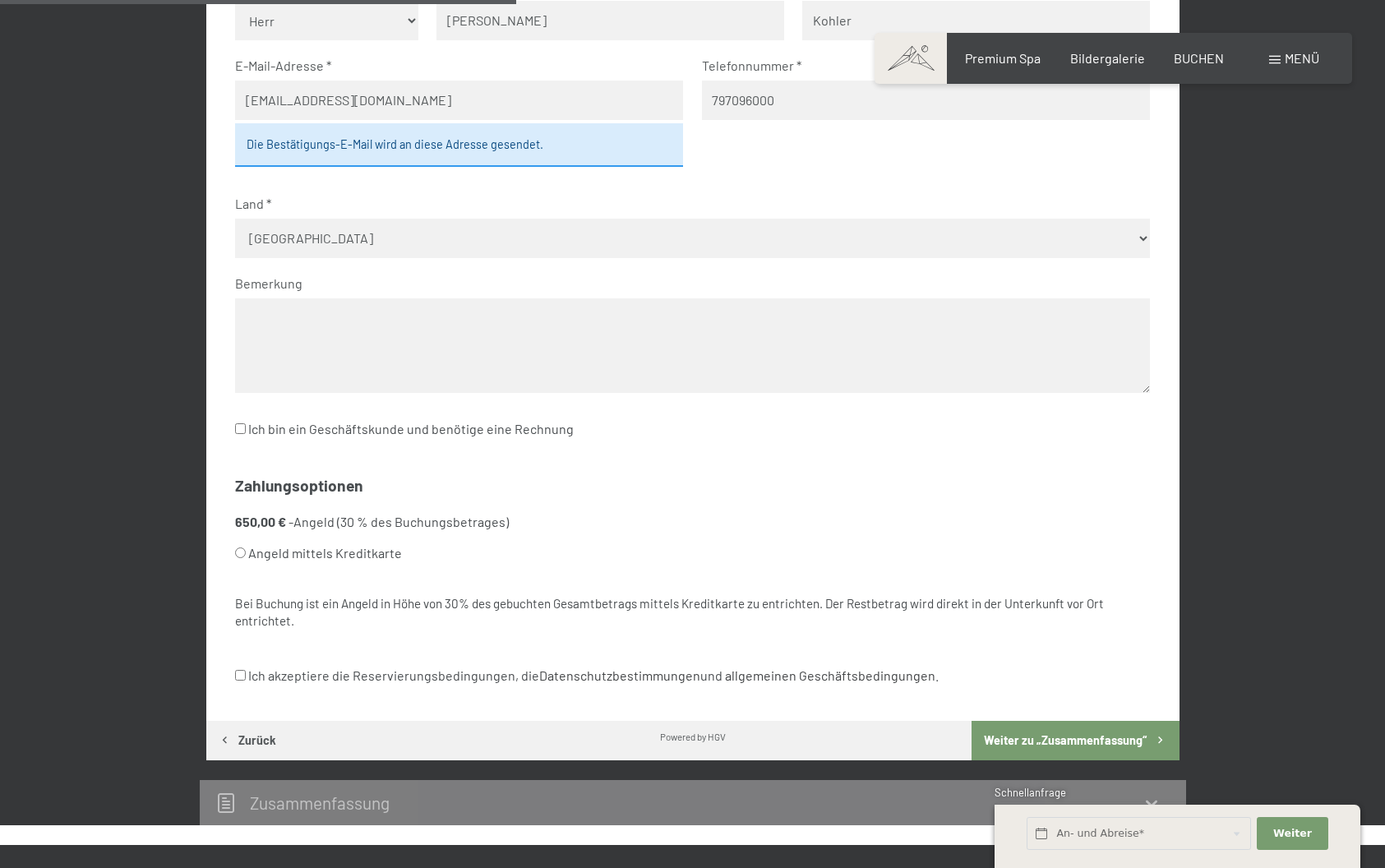
click at [246, 659] on label "Ich akzeptiere die Reservierungsbedingungen, die Datenschutzbestimmungen und al…" at bounding box center [587, 675] width 703 height 31
click at [246, 669] on input "Ich akzeptiere die Reservierungsbedingungen, die Datenschutzbestimmungen und al…" at bounding box center [241, 675] width 11 height 11
checkbox input "true"
click at [1052, 720] on button "Weiter zu „Zusammen­fassung“" at bounding box center [1074, 740] width 207 height 39
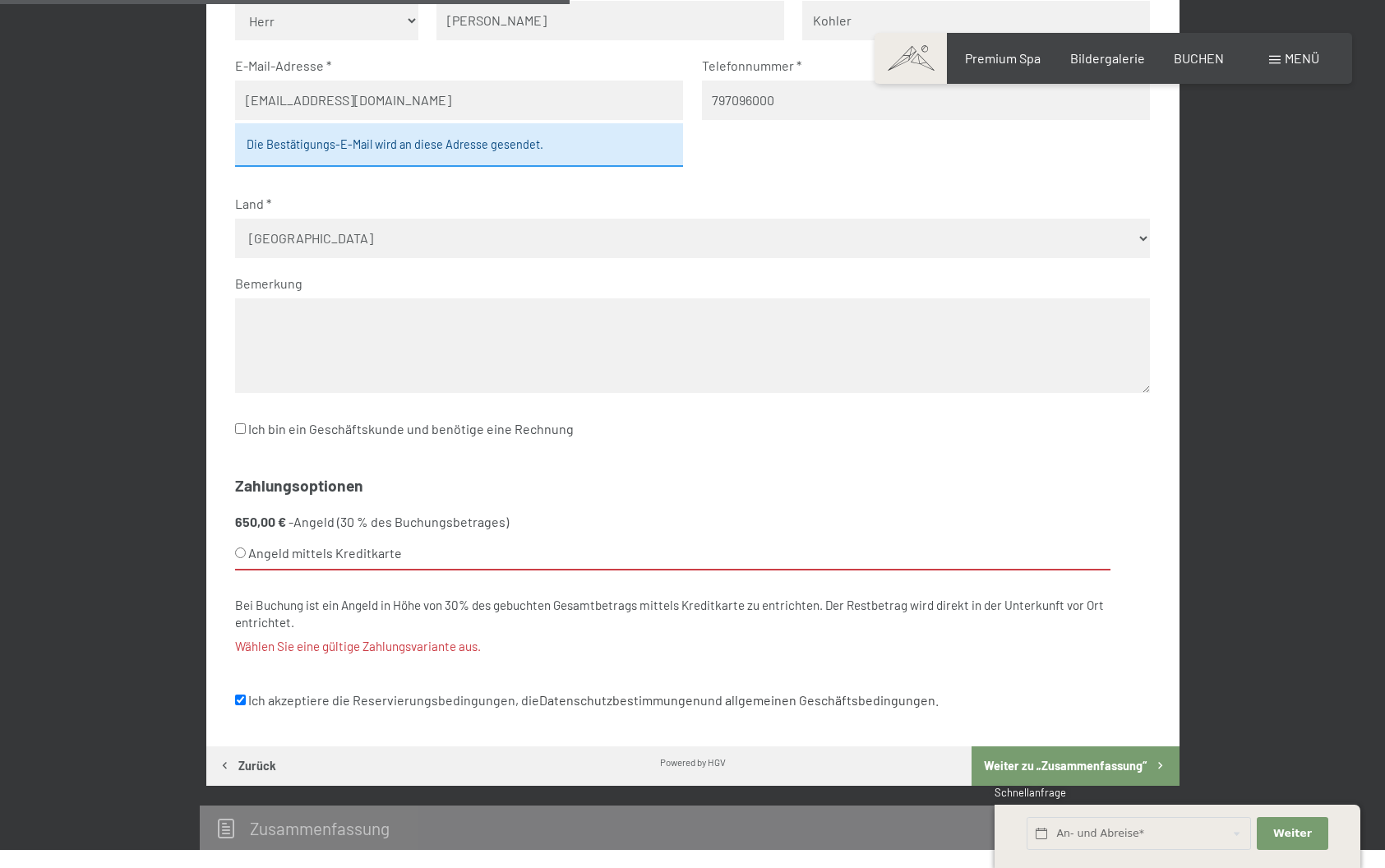
scroll to position [760, 0]
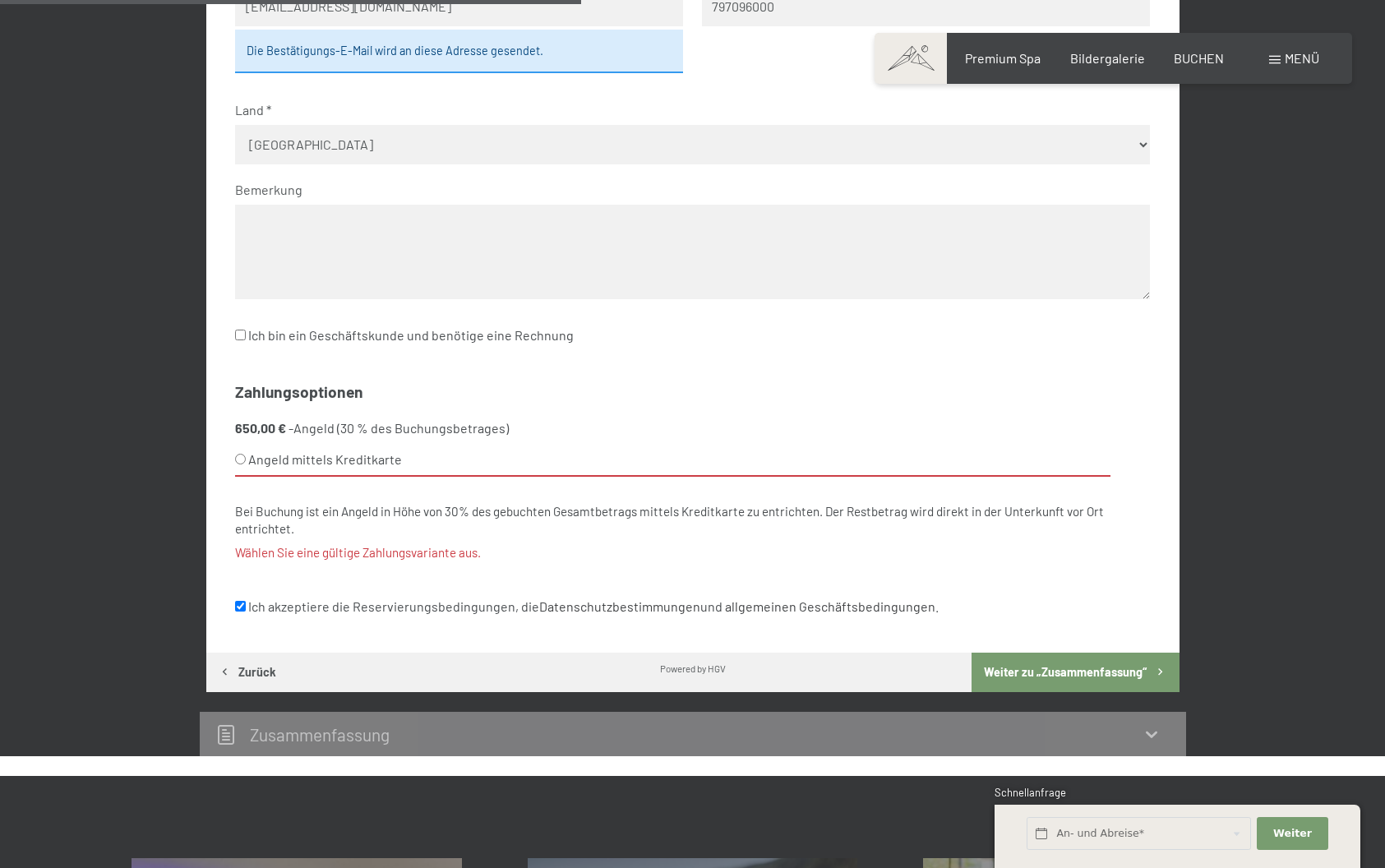
click at [241, 454] on input "Angeld mittels Kreditkarte" at bounding box center [241, 459] width 11 height 11
radio input "true"
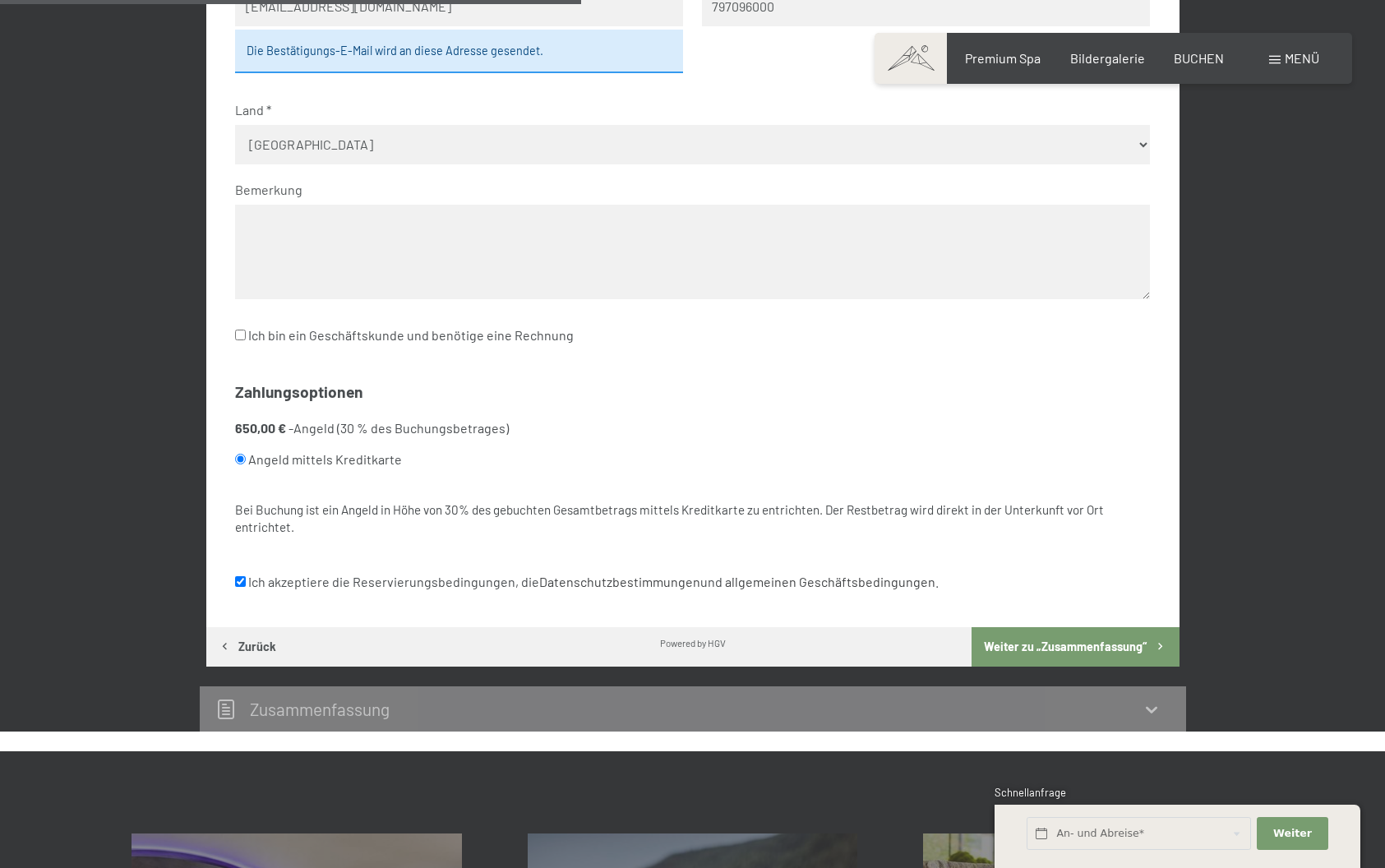
click at [1072, 627] on button "Weiter zu „Zusammen­fassung“" at bounding box center [1074, 646] width 207 height 39
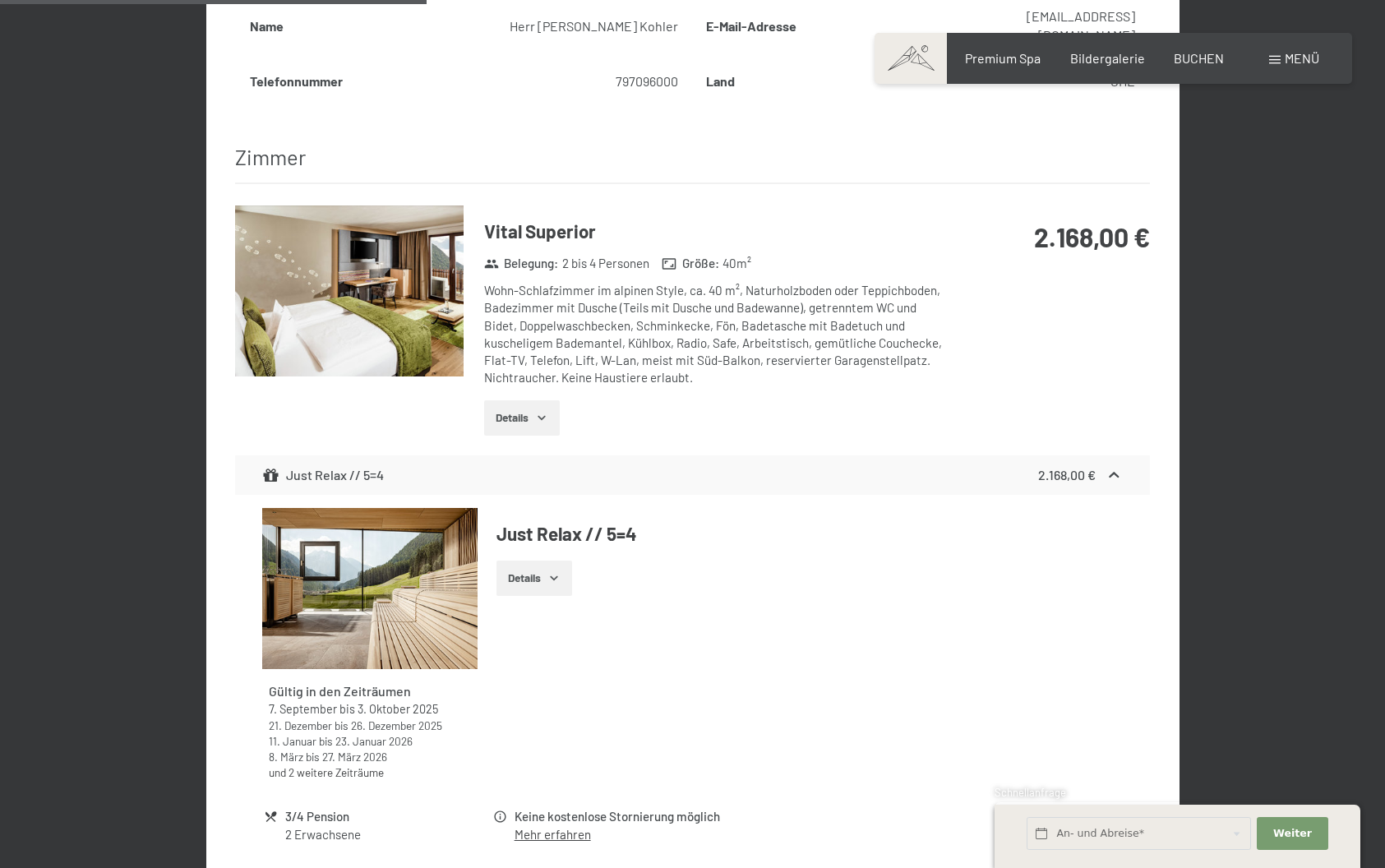
scroll to position [784, 0]
click at [544, 399] on button "Details" at bounding box center [521, 417] width 75 height 36
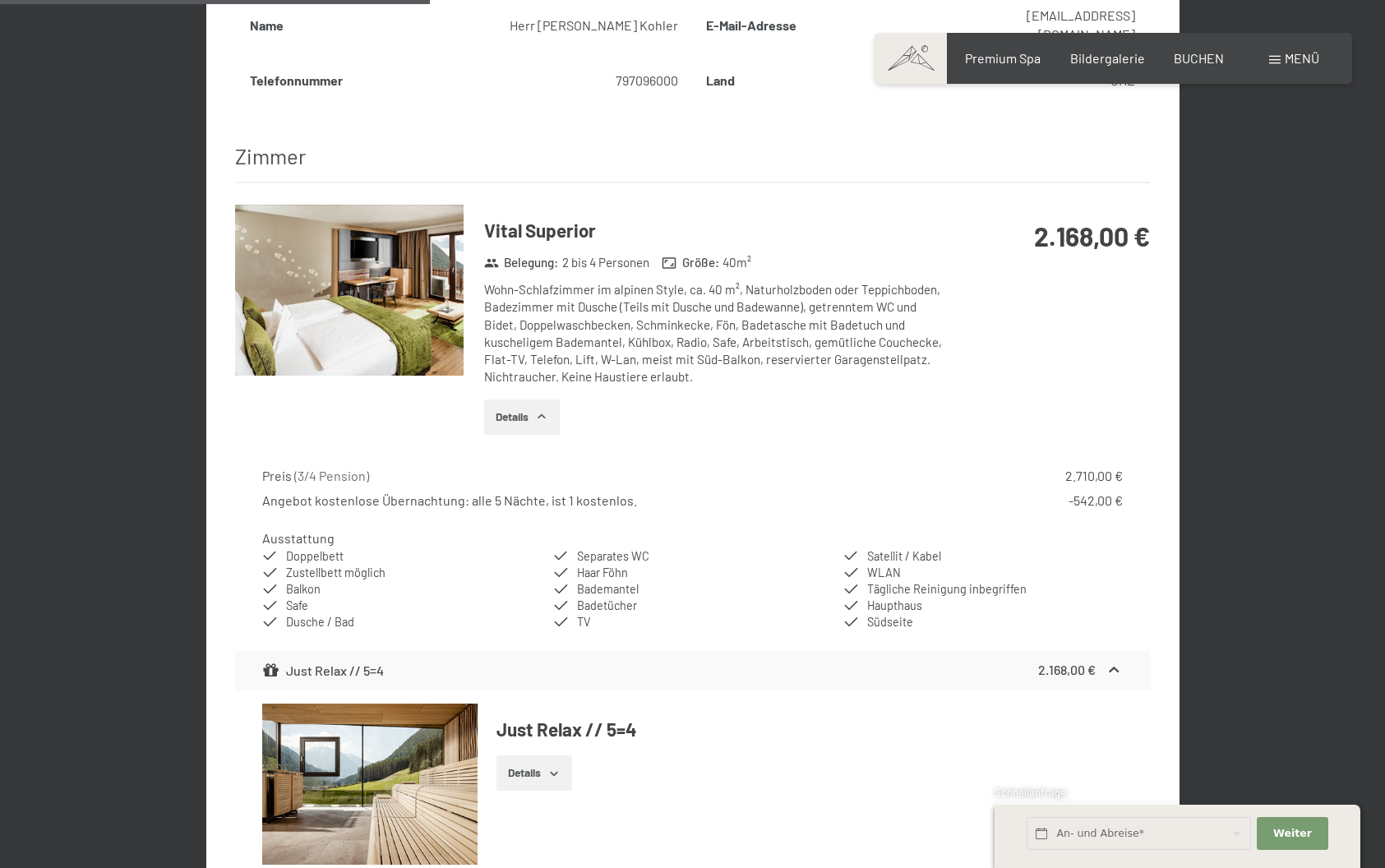
click at [641, 399] on div "Details" at bounding box center [713, 417] width 459 height 36
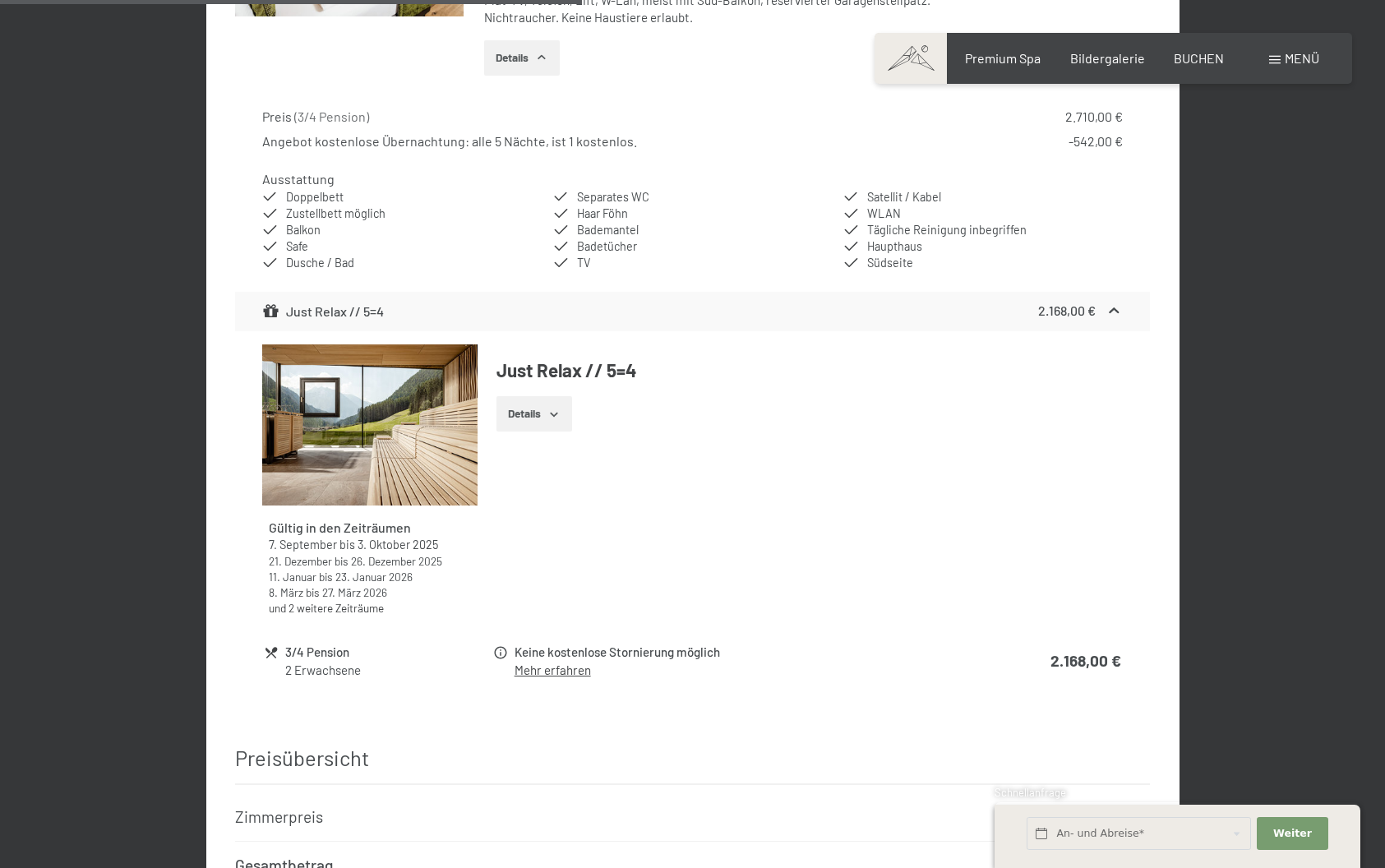
scroll to position [1150, 0]
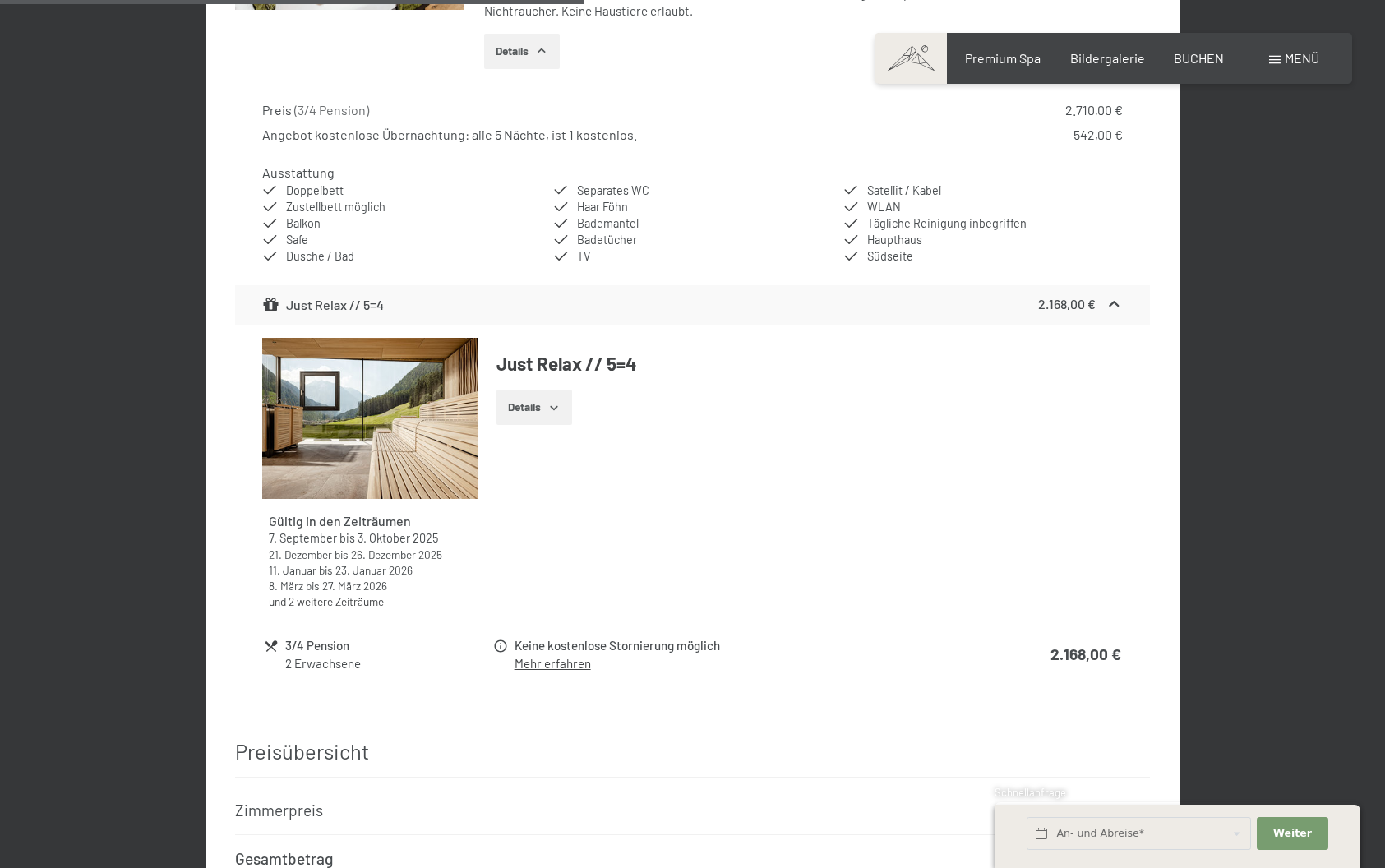
click at [549, 390] on button "Details" at bounding box center [534, 408] width 75 height 36
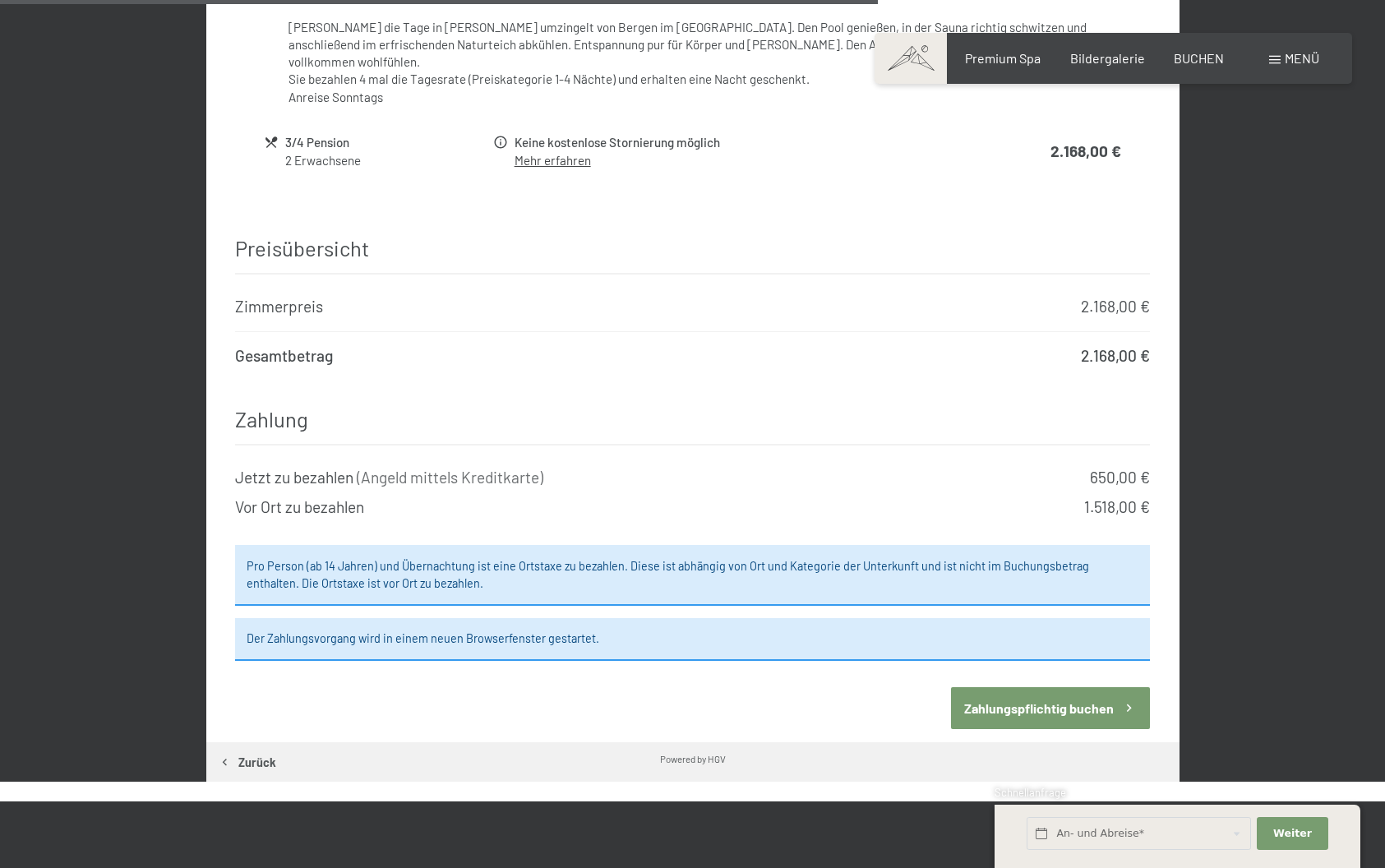
scroll to position [1840, 0]
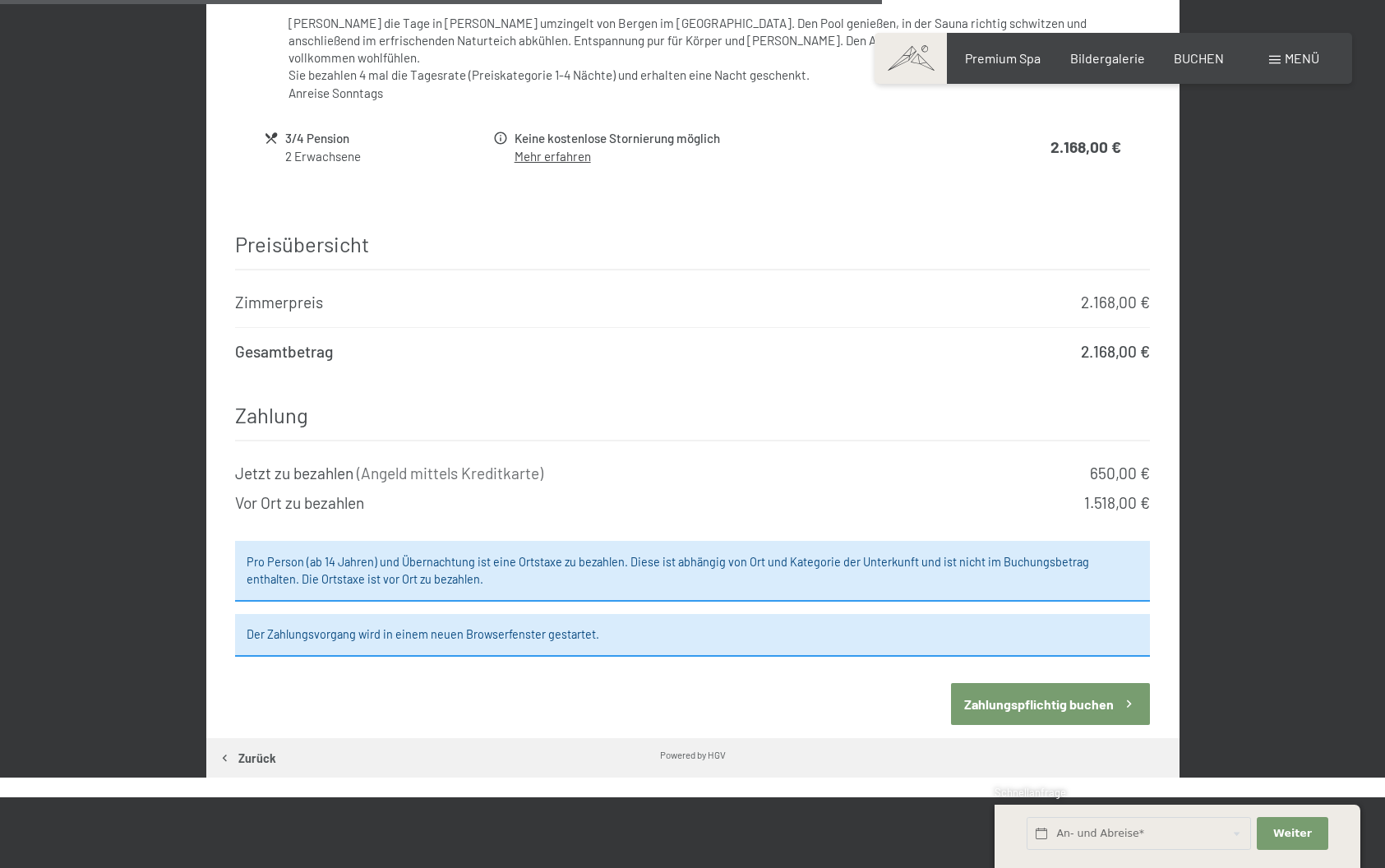
click at [990, 683] on button "Zahlungspflichtig buchen" at bounding box center [1051, 704] width 199 height 42
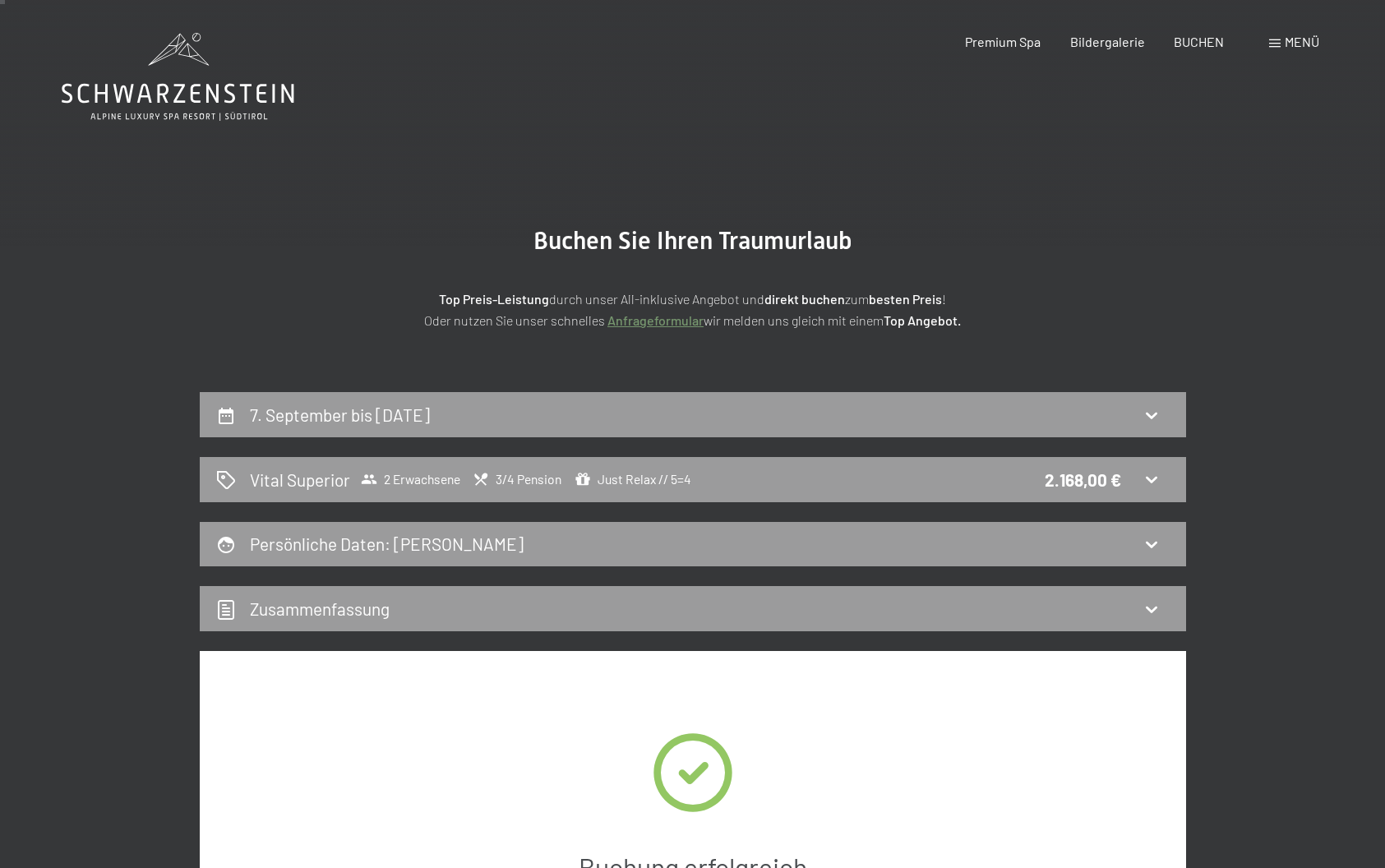
scroll to position [0, 0]
